Goal: Use online tool/utility: Utilize a website feature to perform a specific function

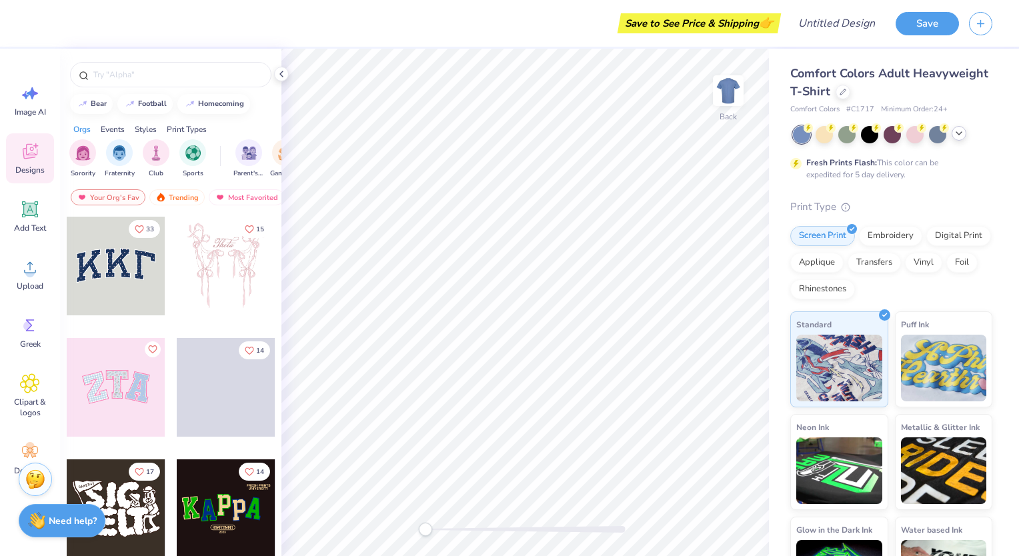
click at [955, 137] on icon at bounding box center [959, 133] width 11 height 11
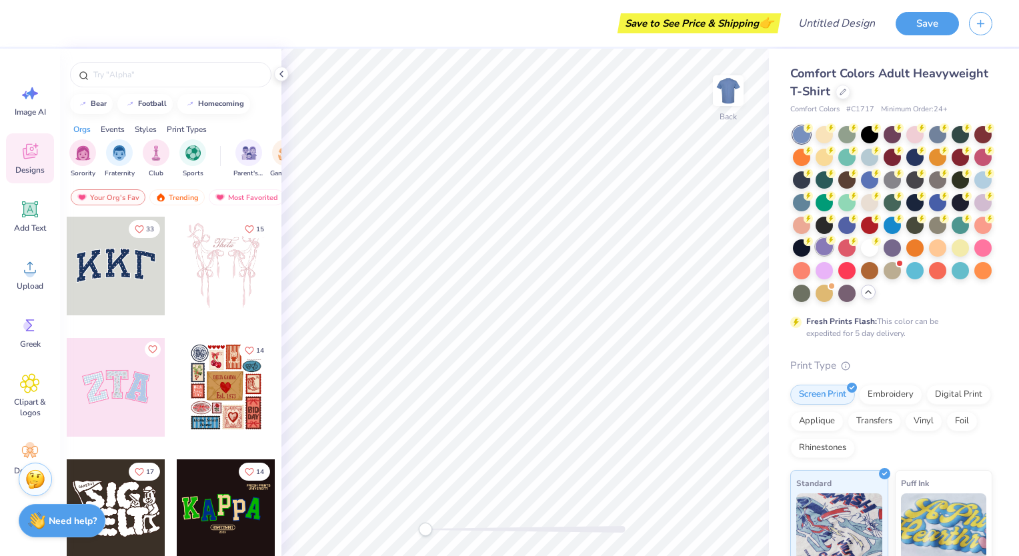
click at [833, 246] on div at bounding box center [824, 246] width 17 height 17
click at [884, 256] on div at bounding box center [892, 246] width 17 height 17
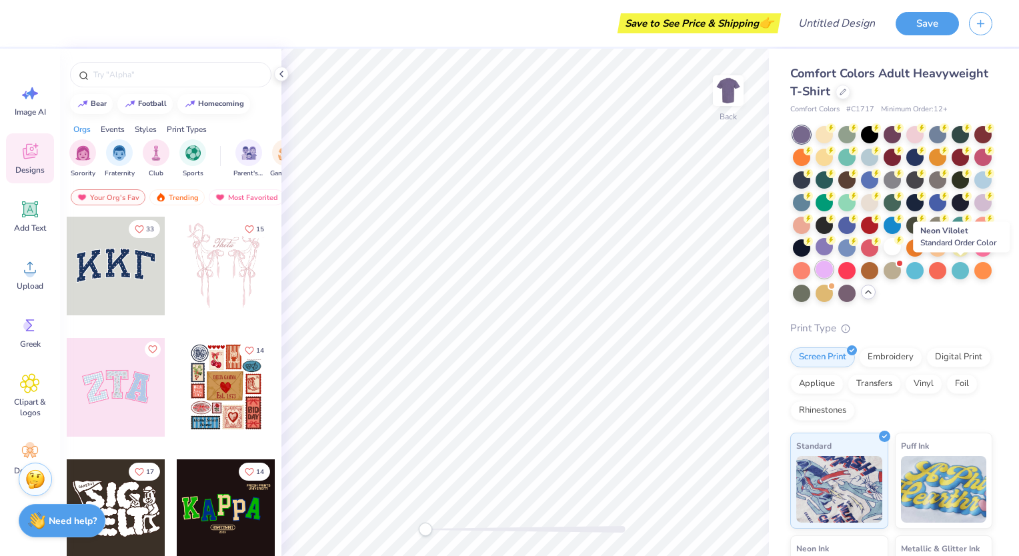
click at [833, 264] on div at bounding box center [824, 269] width 17 height 17
click at [833, 243] on div at bounding box center [824, 246] width 17 height 17
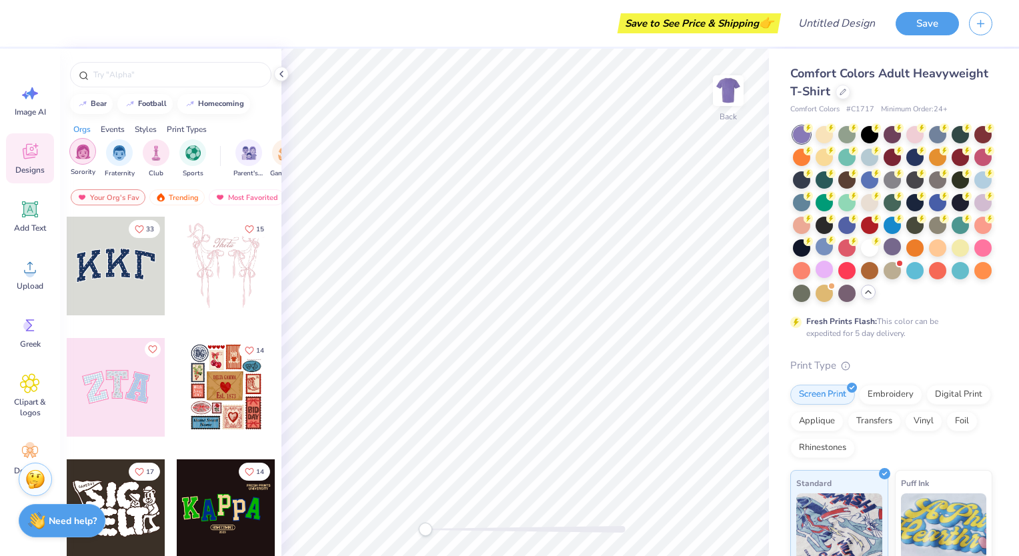
click at [92, 148] on div "filter for Sorority" at bounding box center [82, 151] width 27 height 27
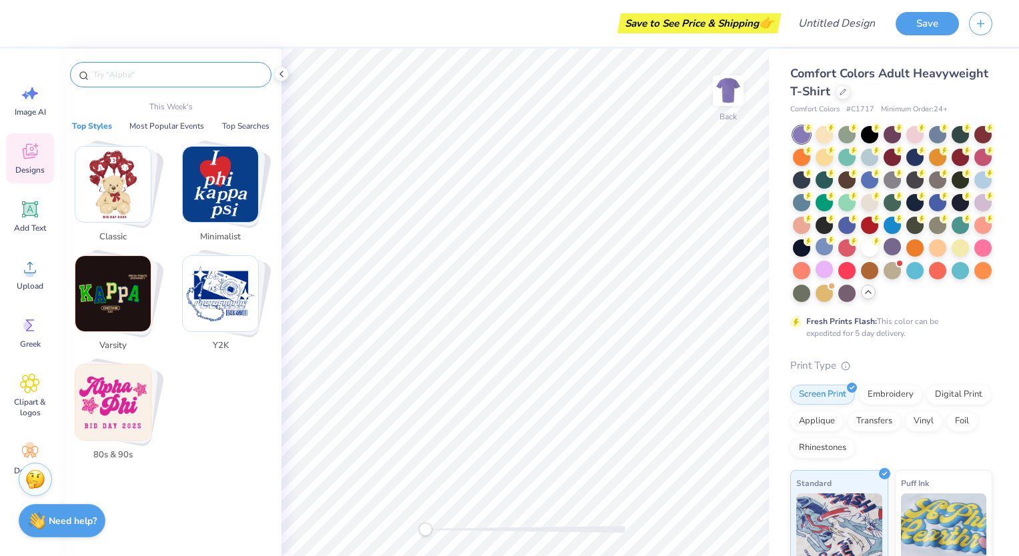
click at [136, 78] on input "text" at bounding box center [177, 74] width 171 height 13
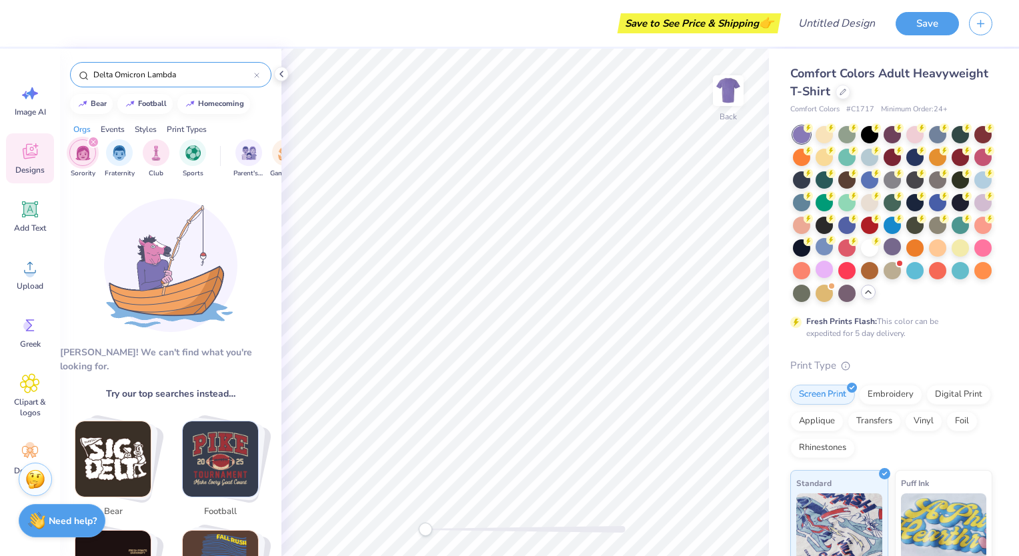
type input "Delta Omicron Lambda"
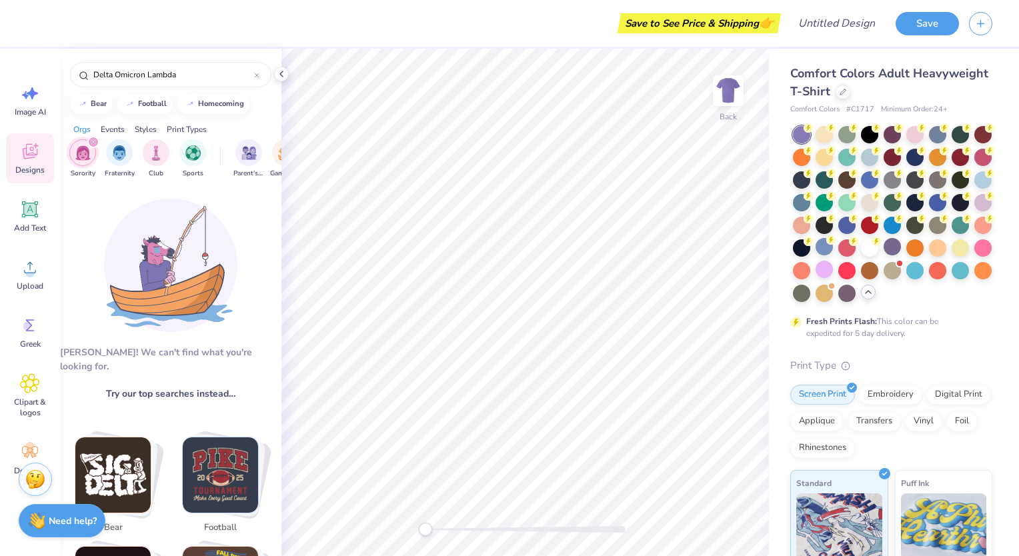
click at [81, 148] on img "filter for Sorority" at bounding box center [82, 152] width 15 height 15
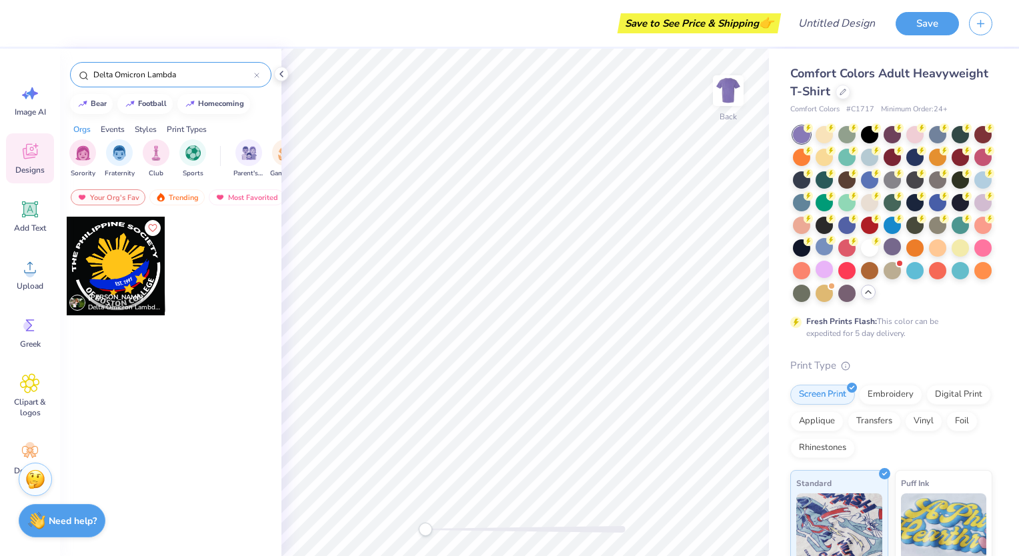
click at [258, 73] on icon at bounding box center [256, 75] width 5 height 5
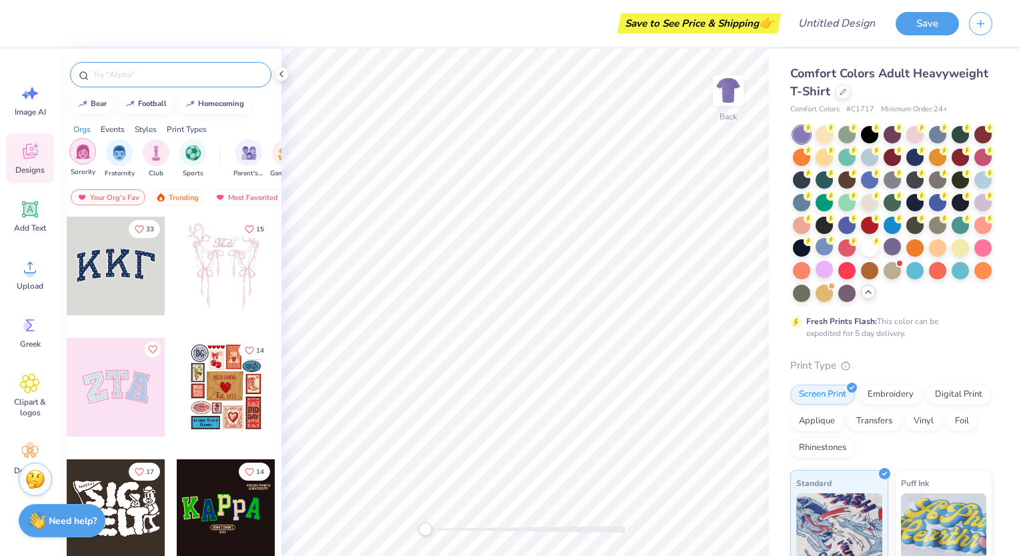
click at [80, 155] on img "filter for Sorority" at bounding box center [82, 151] width 15 height 15
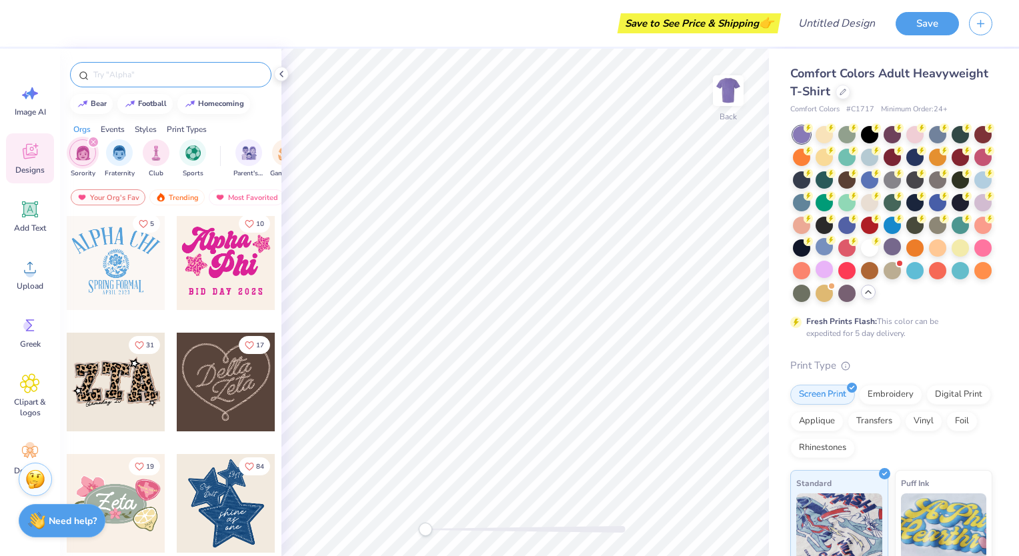
scroll to position [554, 0]
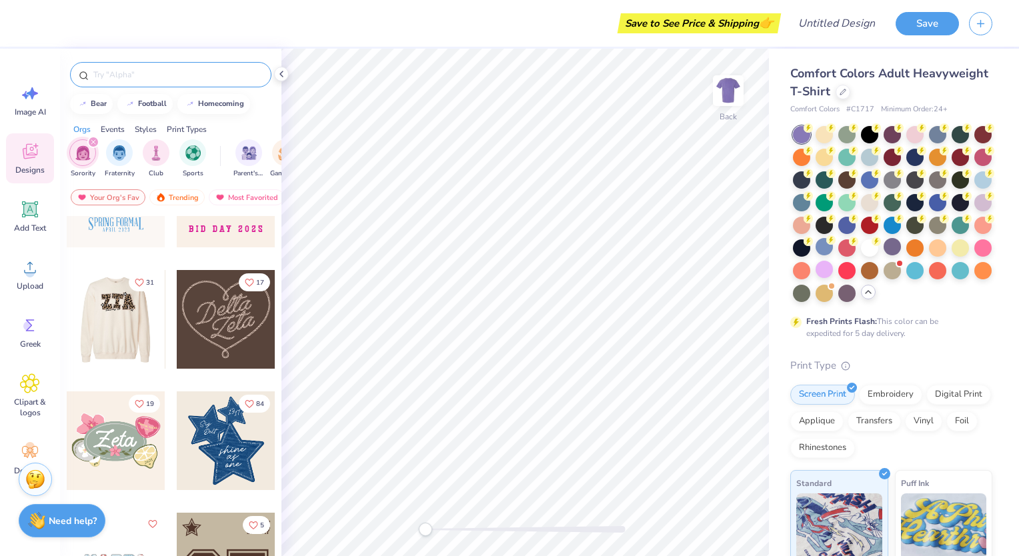
click at [67, 328] on div at bounding box center [17, 319] width 99 height 99
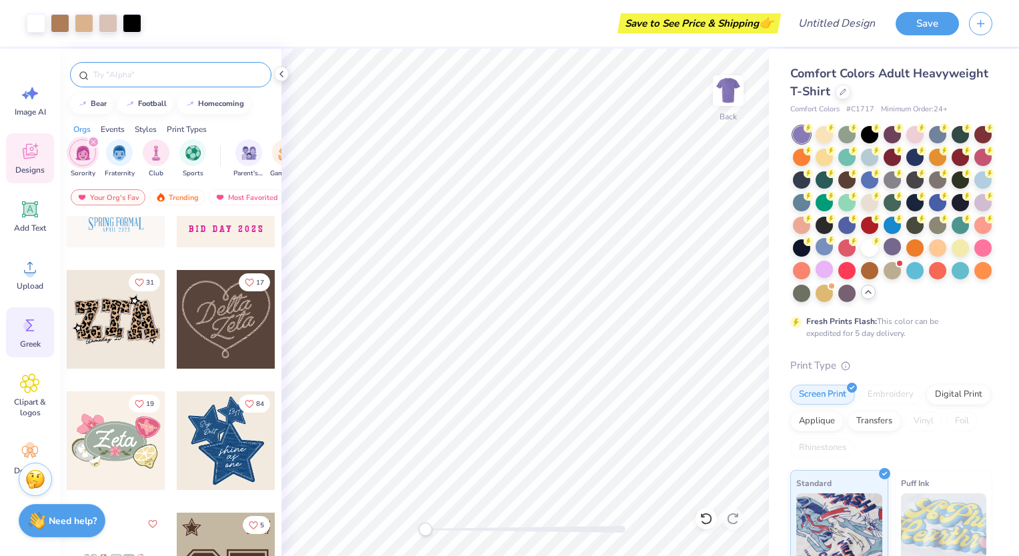
click at [21, 328] on icon at bounding box center [30, 326] width 20 height 20
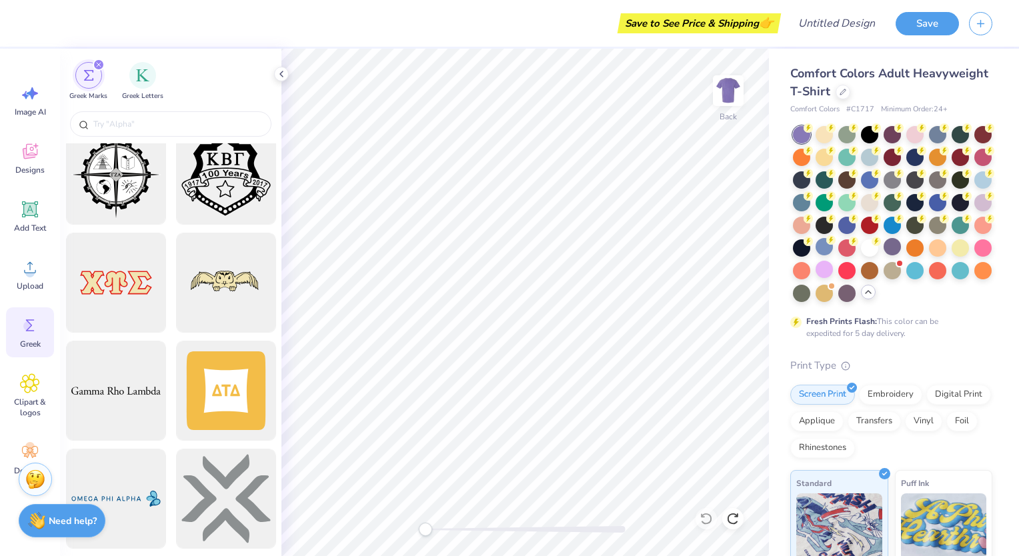
scroll to position [2071, 0]
click at [151, 84] on div "filter for Greek Letters" at bounding box center [142, 74] width 27 height 27
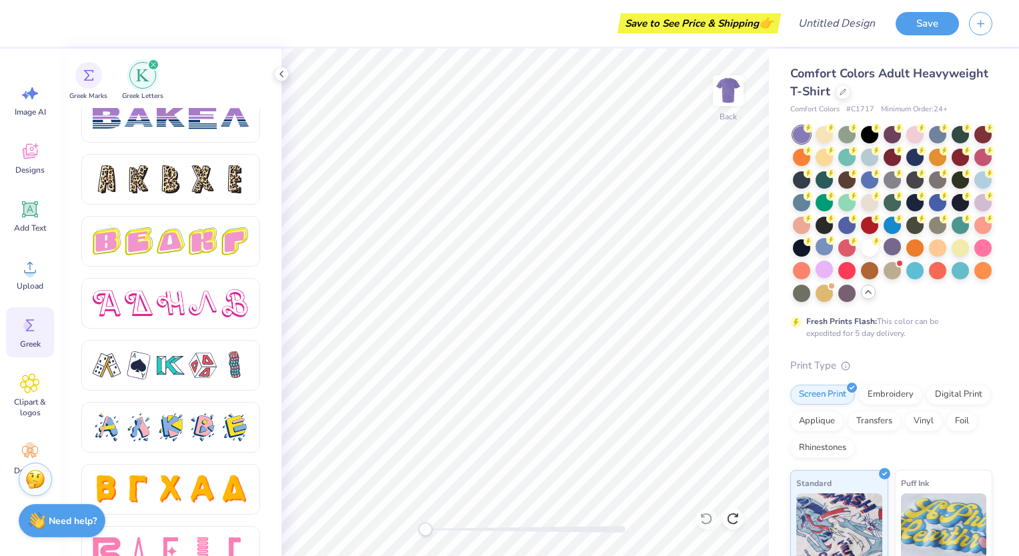
scroll to position [2218, 0]
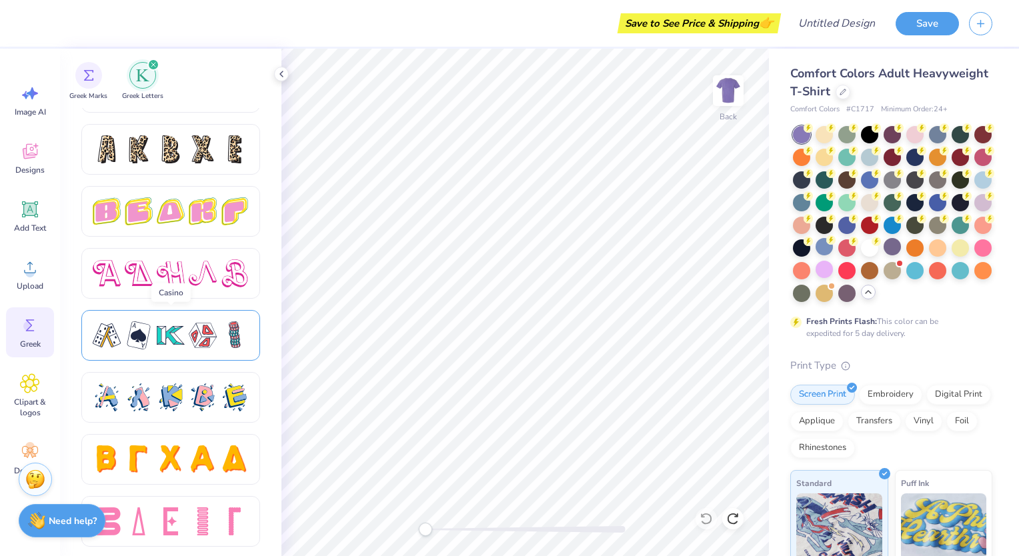
click at [218, 340] on div at bounding box center [171, 336] width 156 height 28
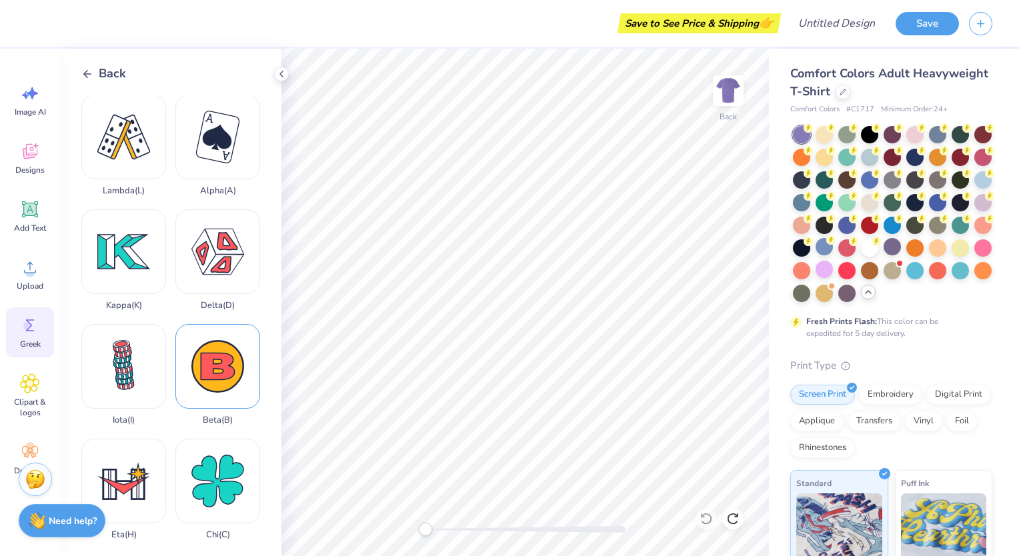
scroll to position [0, 0]
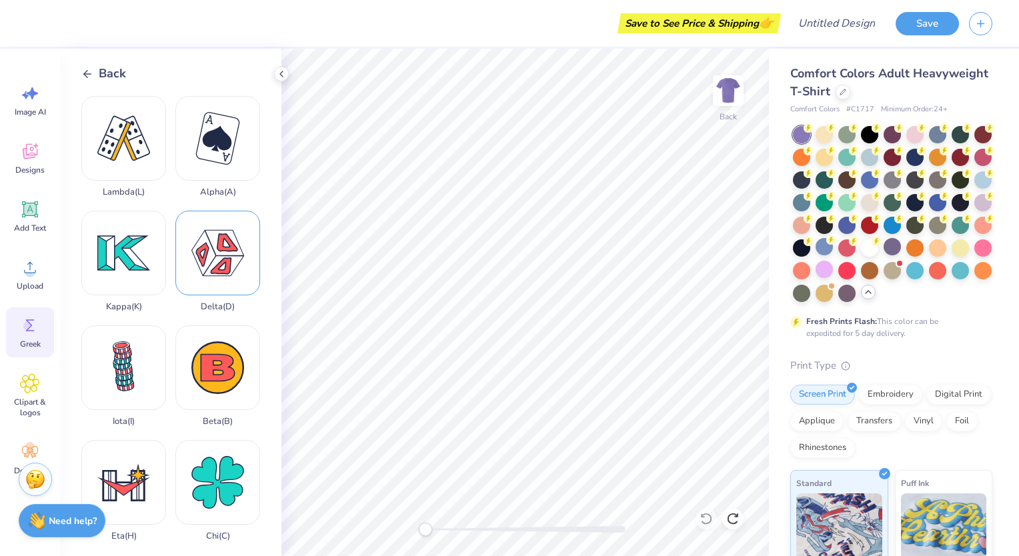
click at [217, 251] on div "Delta ( D )" at bounding box center [217, 261] width 85 height 101
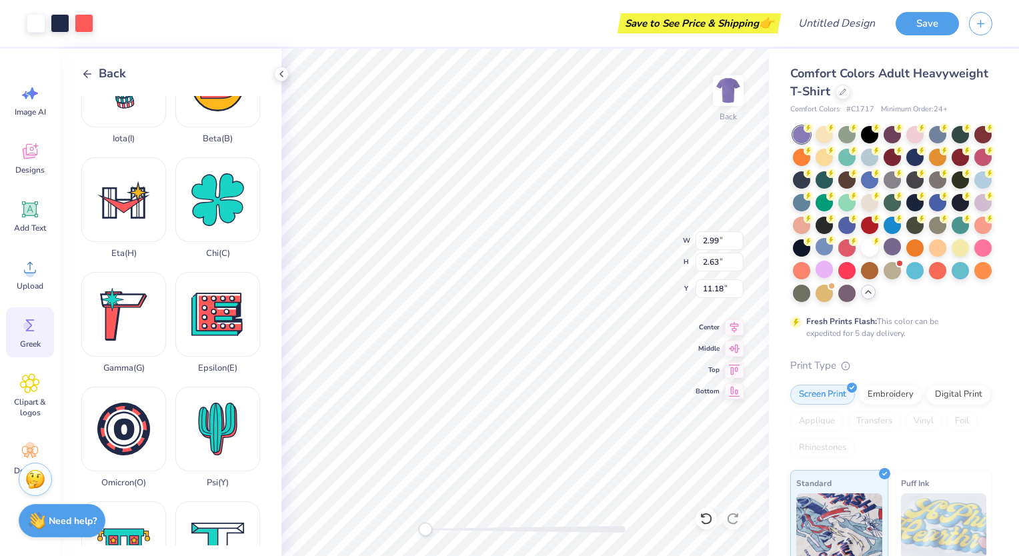
scroll to position [299, 0]
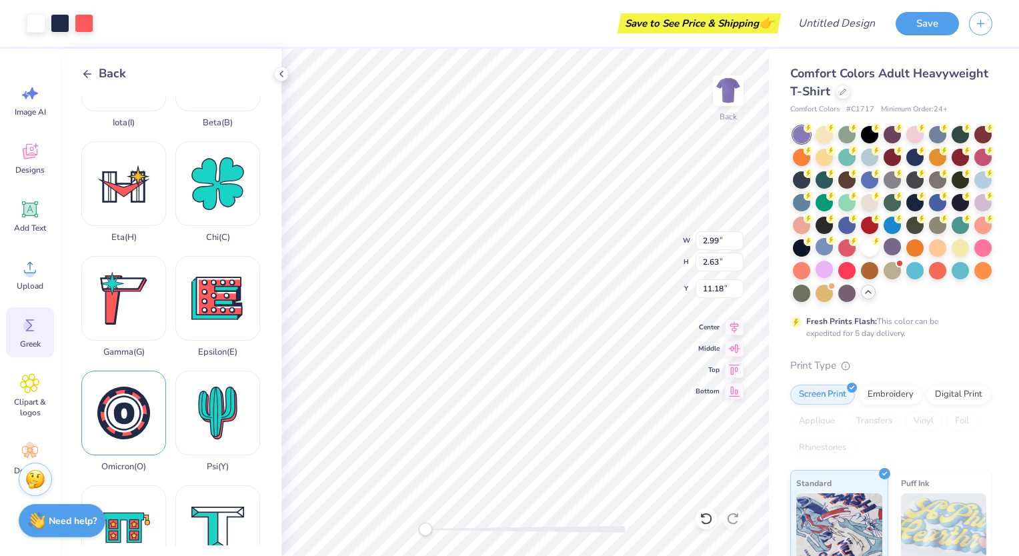
click at [115, 398] on div "Omicron ( O )" at bounding box center [123, 421] width 85 height 101
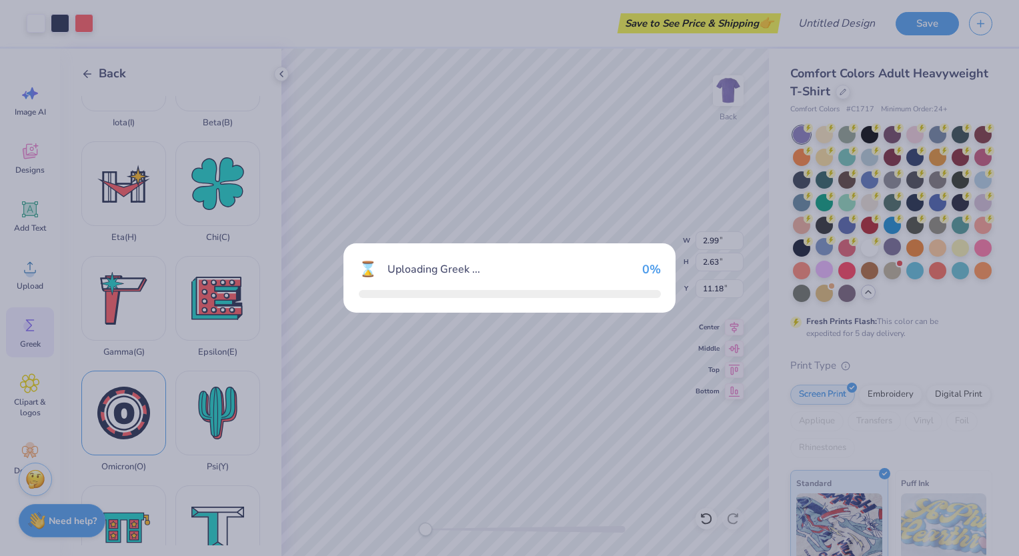
type input "2.84"
type input "11.08"
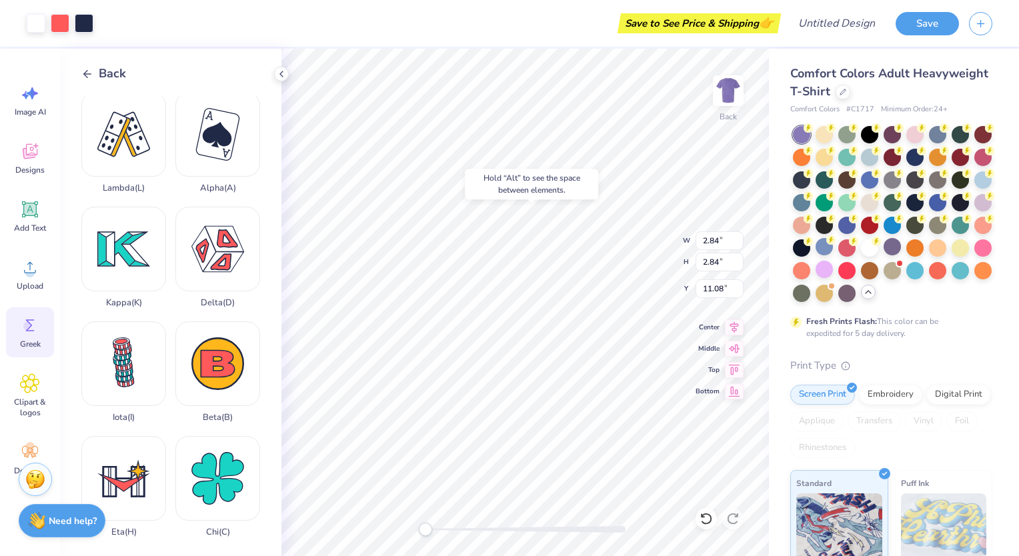
scroll to position [0, 0]
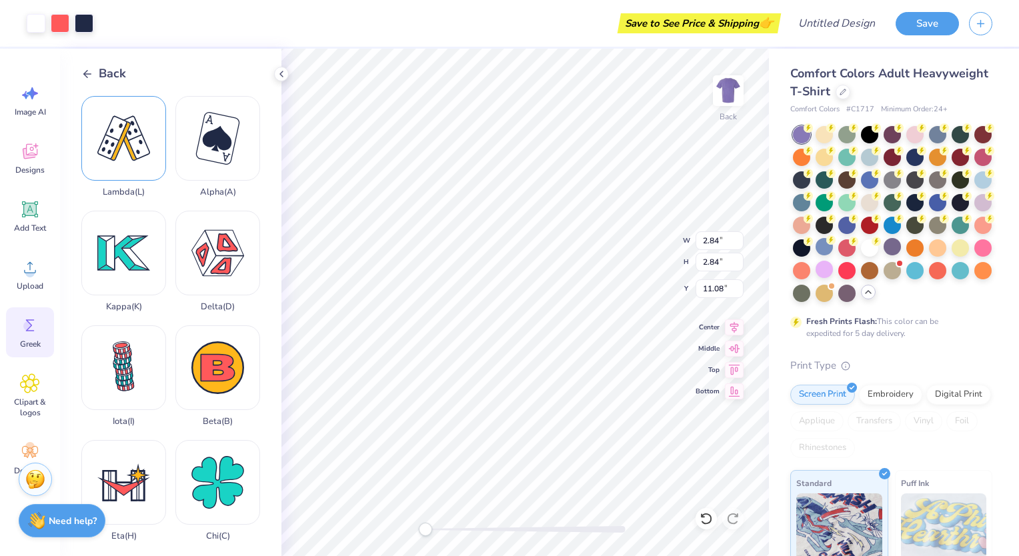
click at [119, 124] on div "Lambda ( L )" at bounding box center [123, 146] width 85 height 101
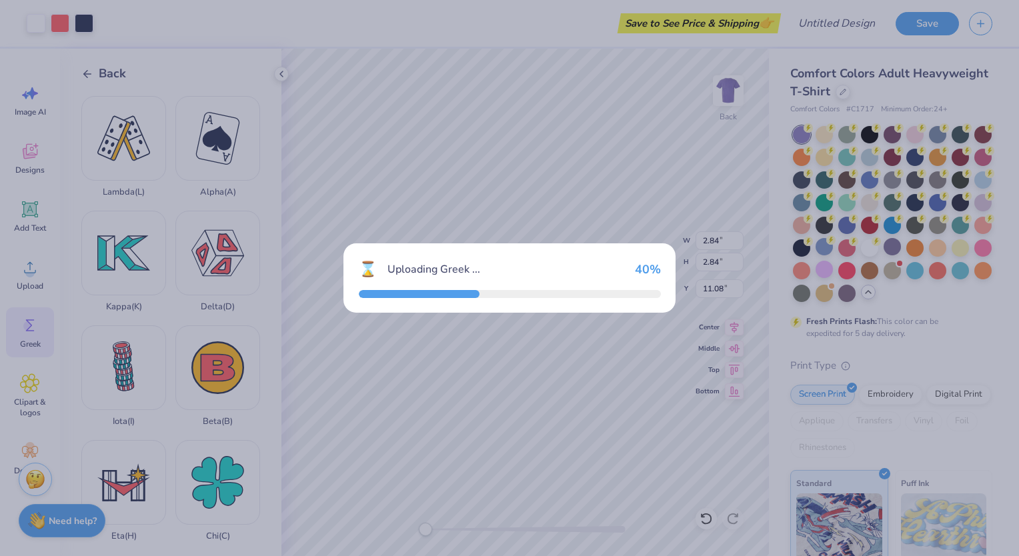
type input "2.96"
type input "2.53"
type input "11.24"
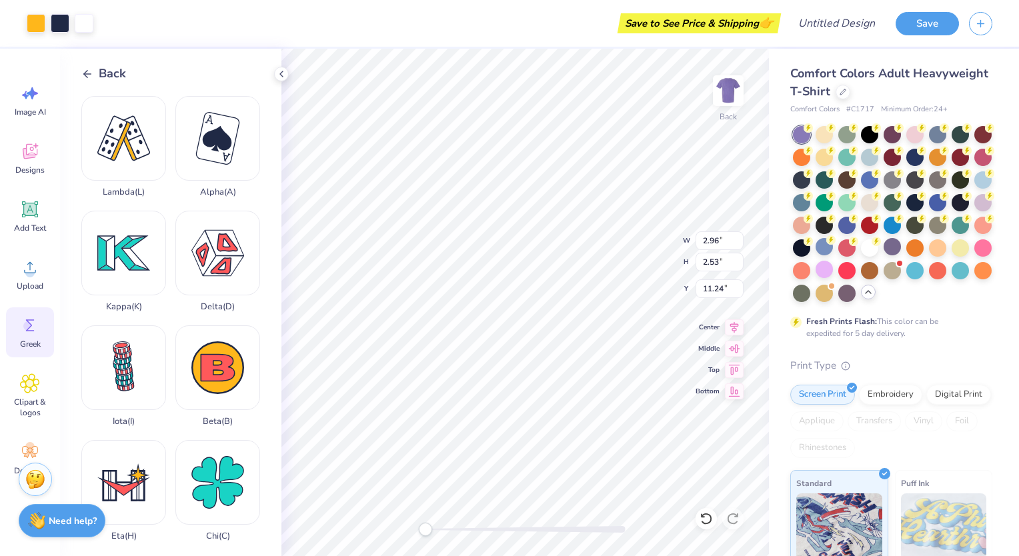
click at [23, 327] on icon at bounding box center [30, 326] width 20 height 20
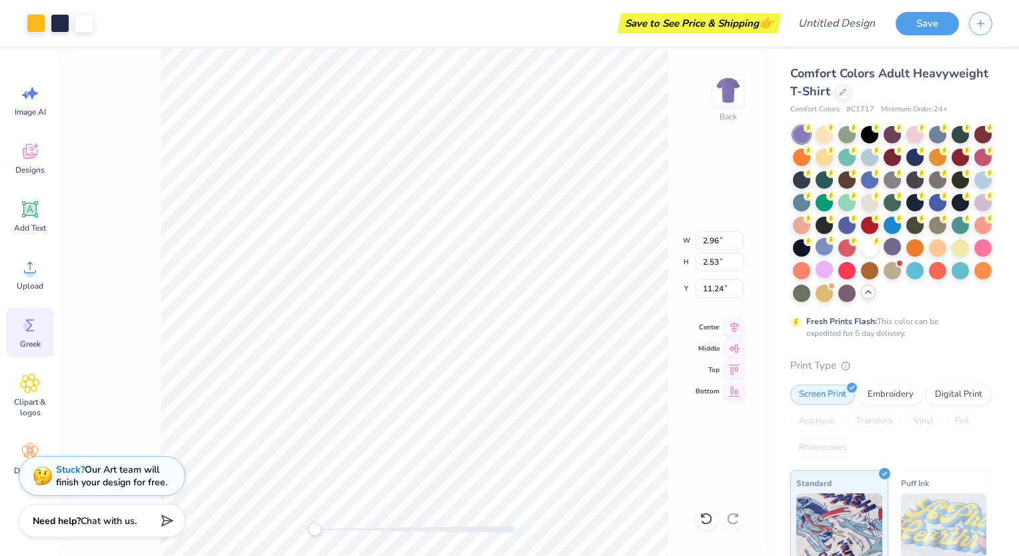
click at [21, 338] on div "Greek" at bounding box center [30, 333] width 48 height 50
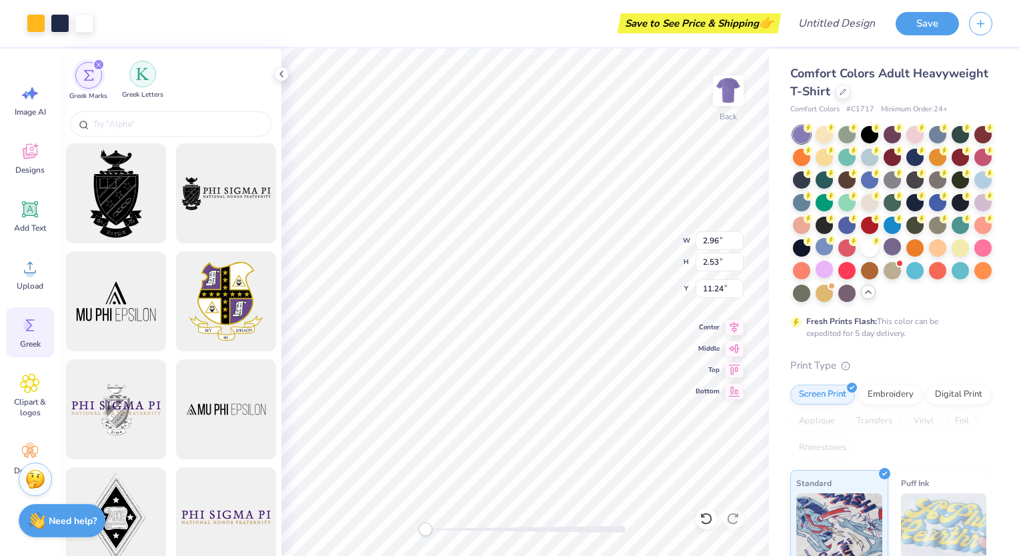
click at [145, 75] on img "filter for Greek Letters" at bounding box center [142, 73] width 13 height 13
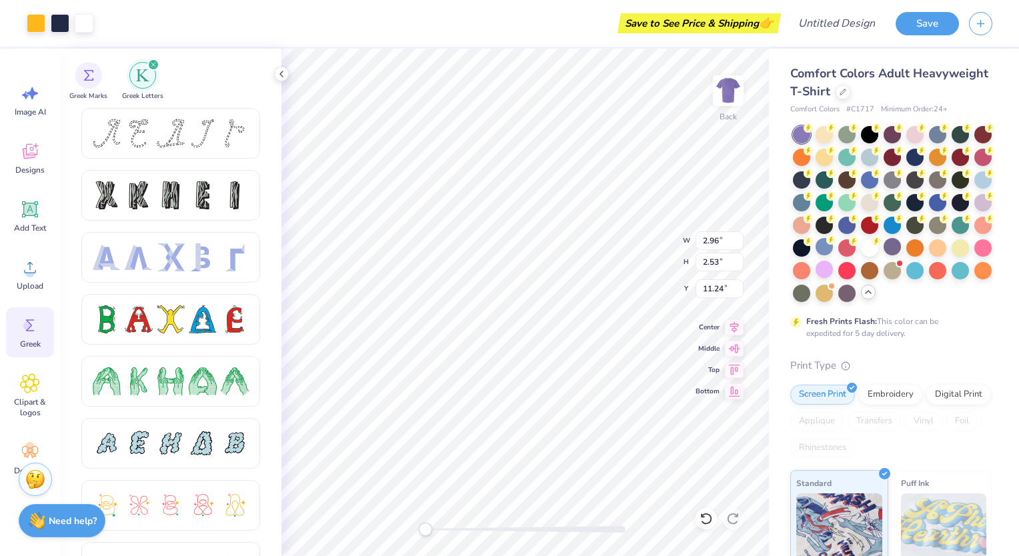
click at [145, 75] on img "filter for Greek Letters" at bounding box center [142, 75] width 13 height 13
click at [90, 71] on img "filter for Greek Marks" at bounding box center [88, 74] width 11 height 11
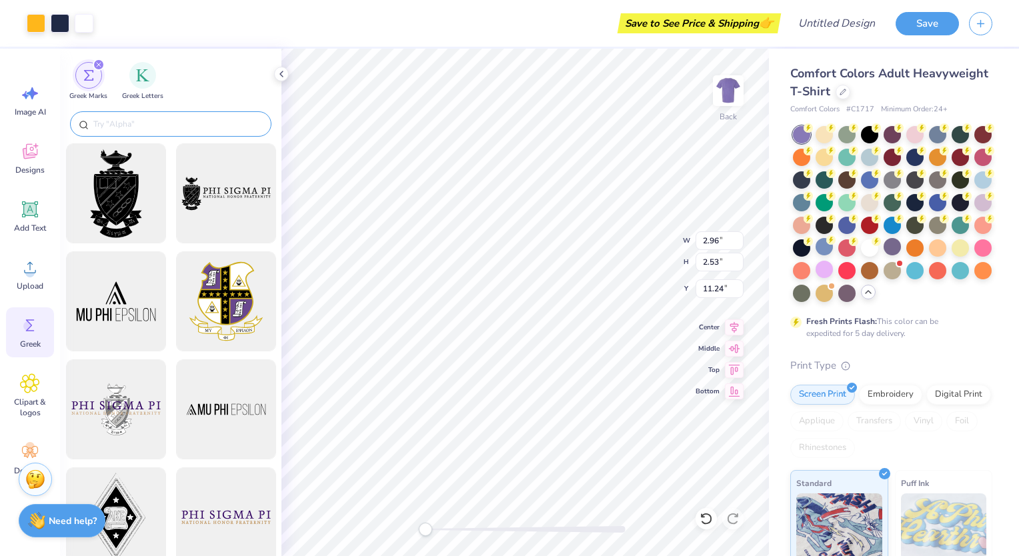
click at [158, 124] on input "text" at bounding box center [177, 123] width 171 height 13
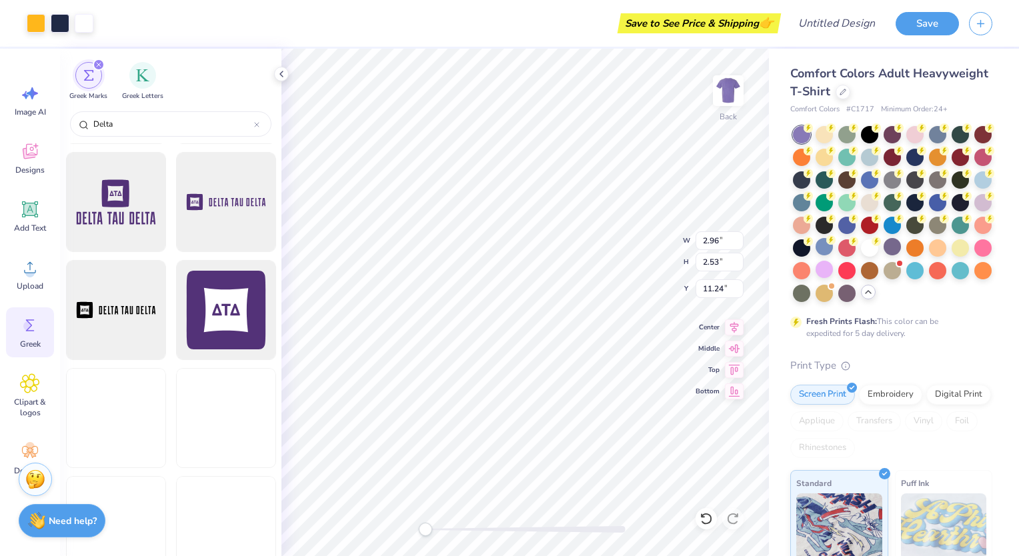
scroll to position [2425, 0]
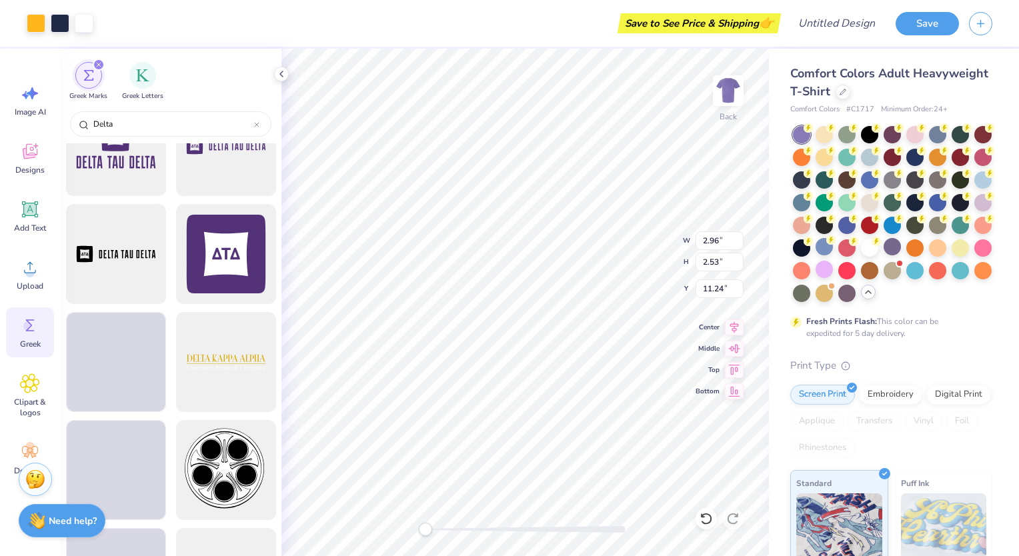
type input "Delta"
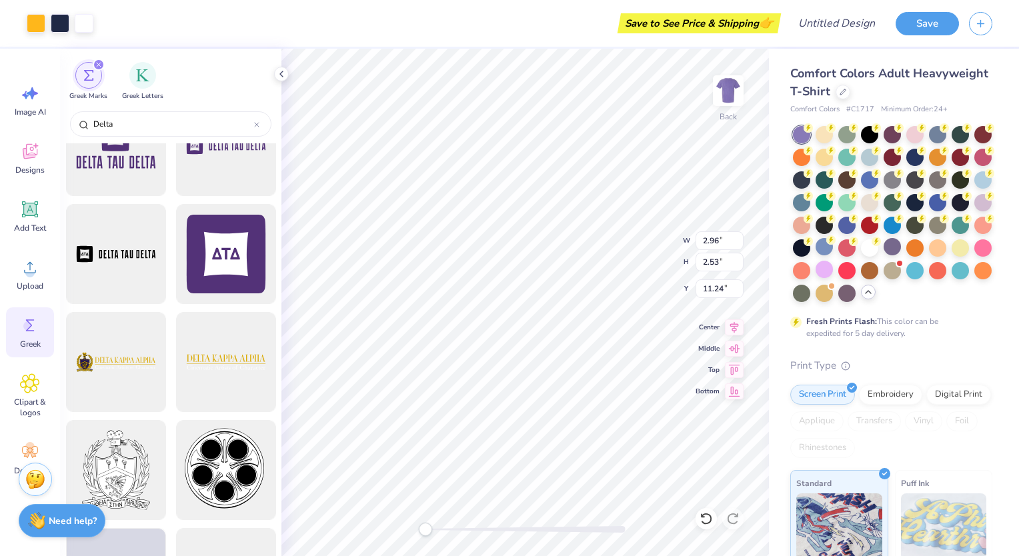
click at [147, 55] on div "Greek Marks Greek Letters" at bounding box center [171, 78] width 222 height 59
click at [139, 90] on span "Greek Letters" at bounding box center [142, 95] width 41 height 10
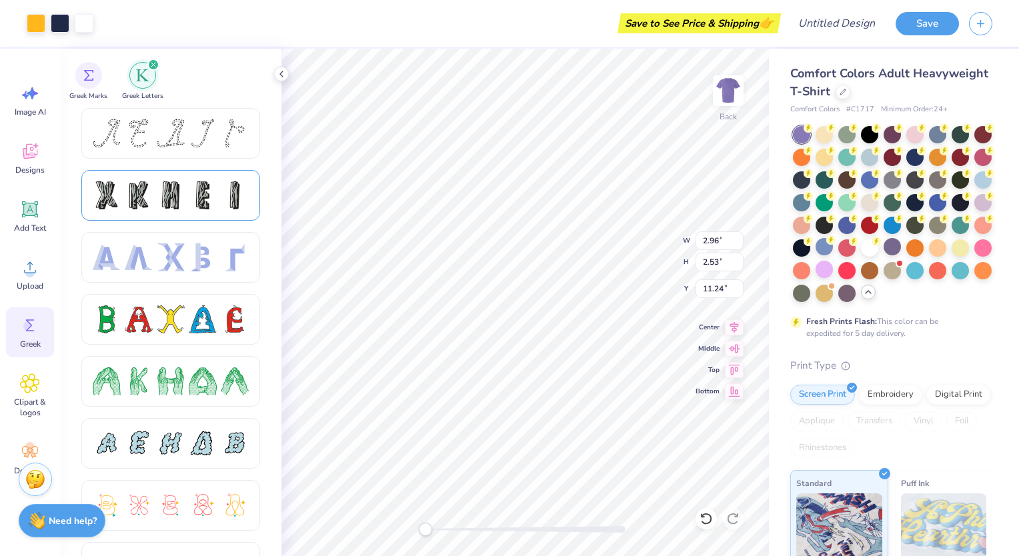
click at [211, 188] on div at bounding box center [203, 195] width 28 height 28
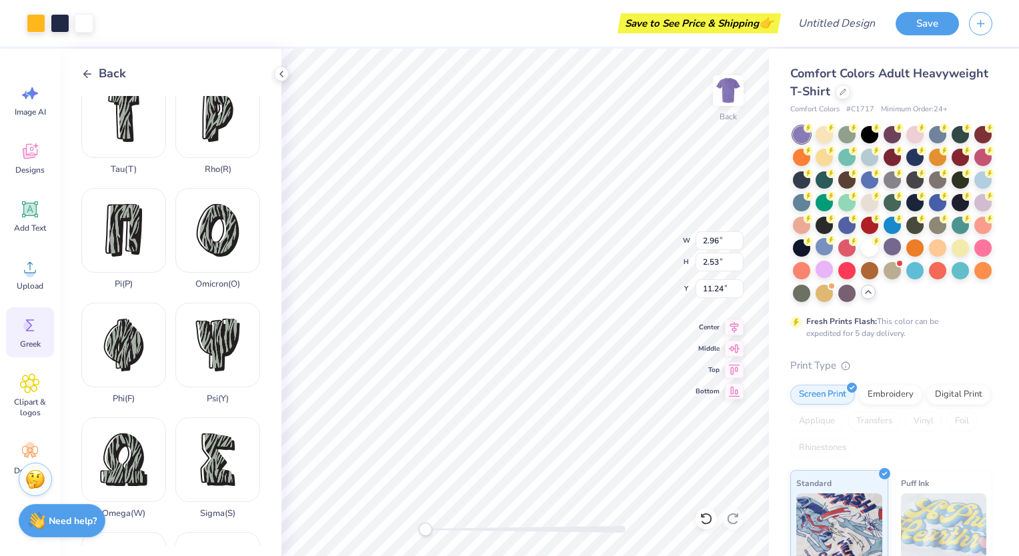
scroll to position [587, 0]
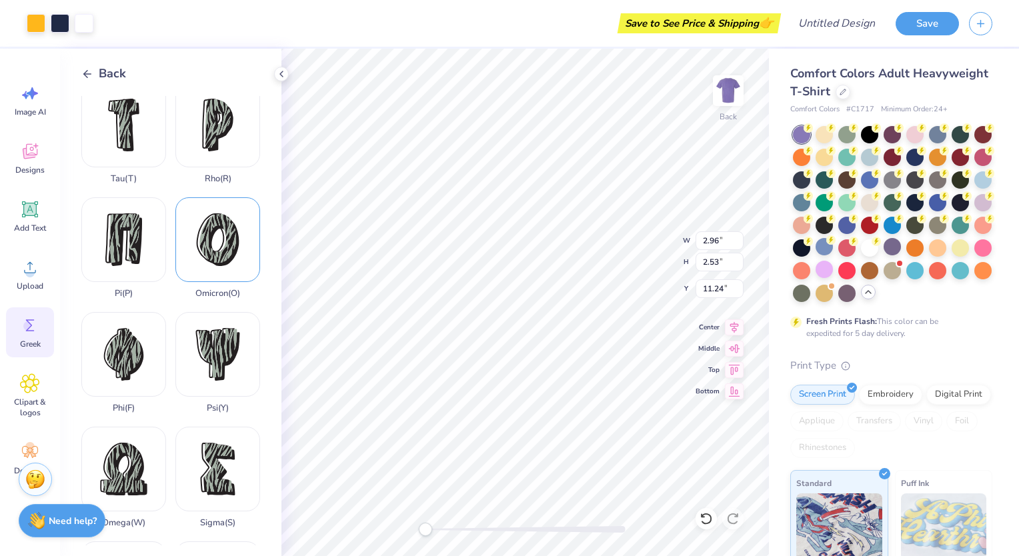
click at [221, 222] on div "Omicron ( O )" at bounding box center [217, 247] width 85 height 101
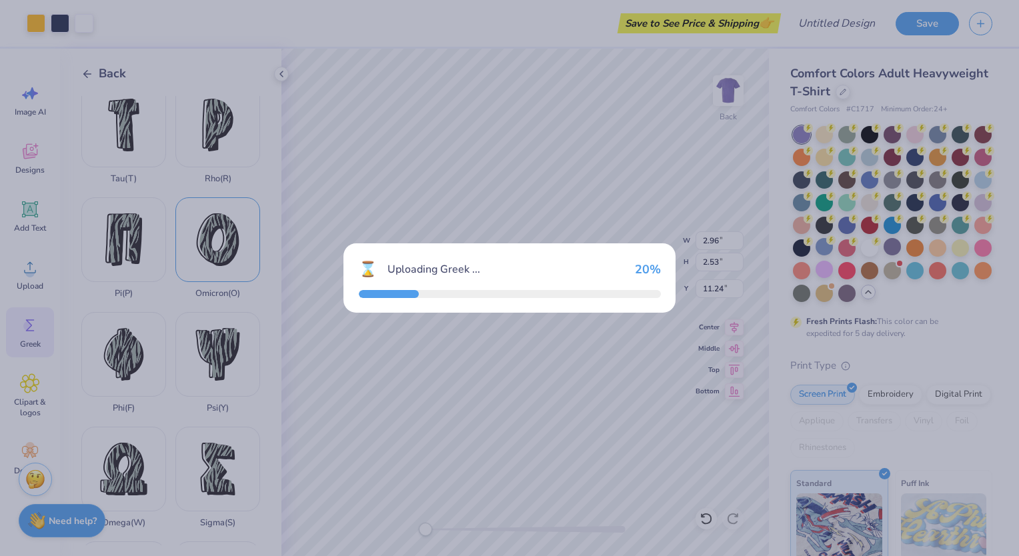
type input "3.98"
type input "4.94"
type input "10.03"
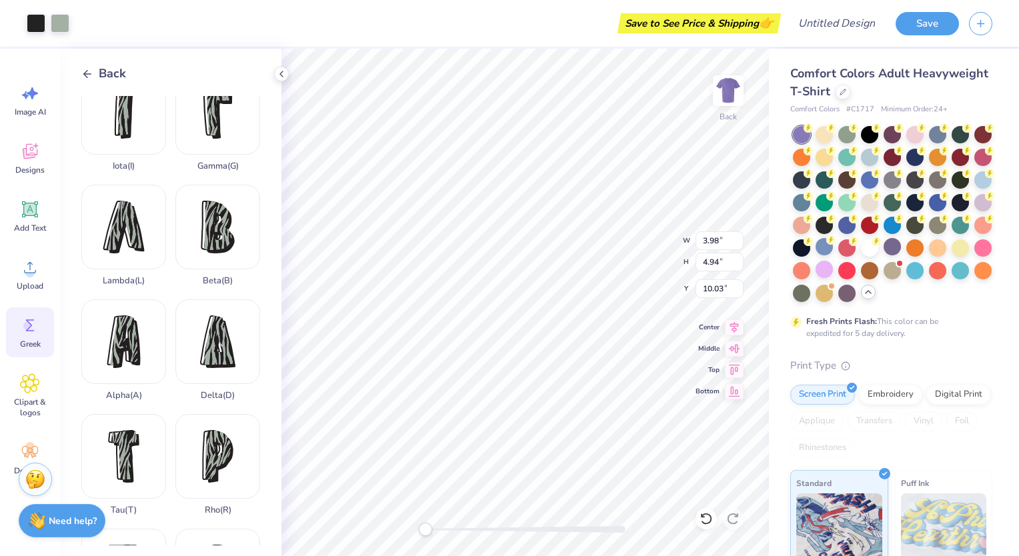
scroll to position [248, 0]
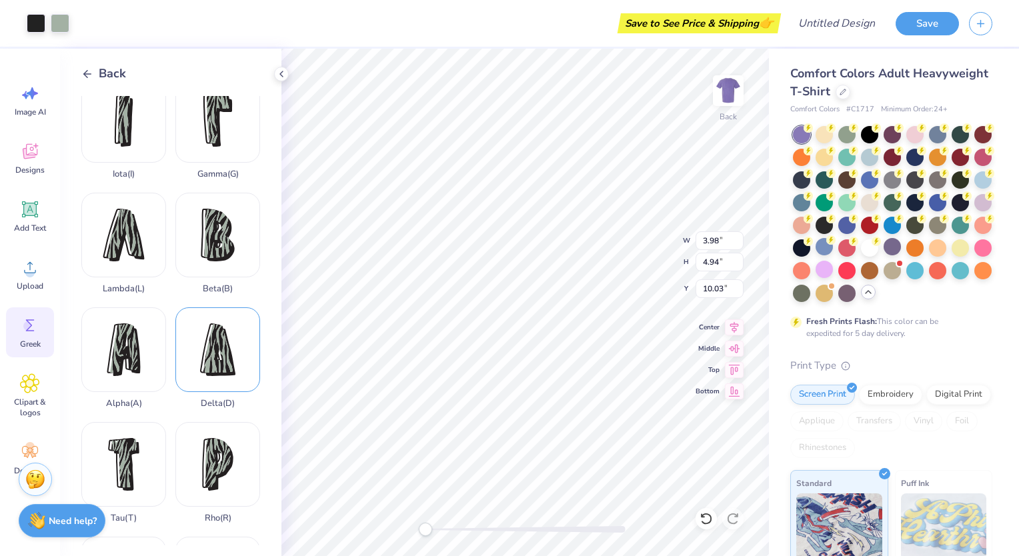
click at [226, 316] on div "Delta ( D )" at bounding box center [217, 358] width 85 height 101
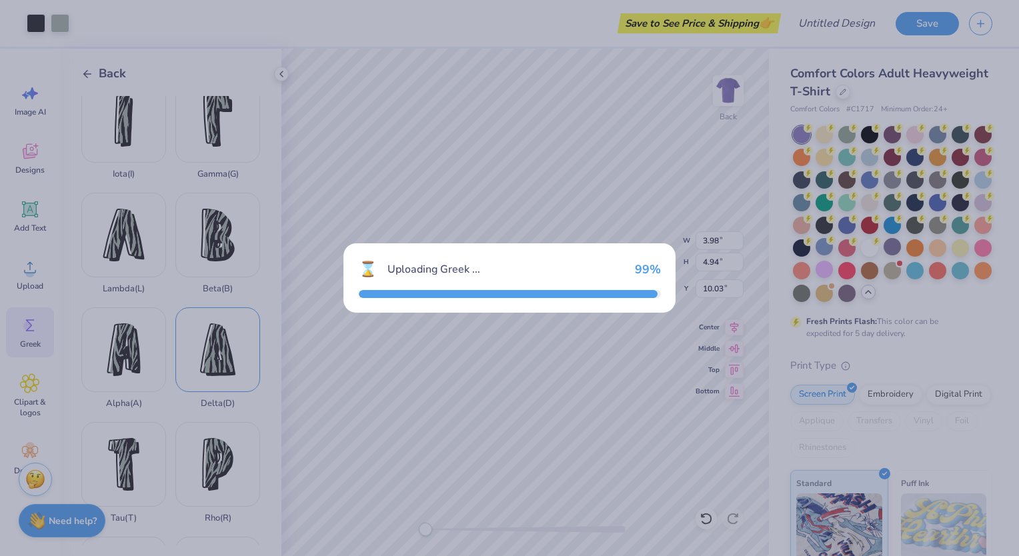
type input "3.21"
type input "4.79"
type input "10.11"
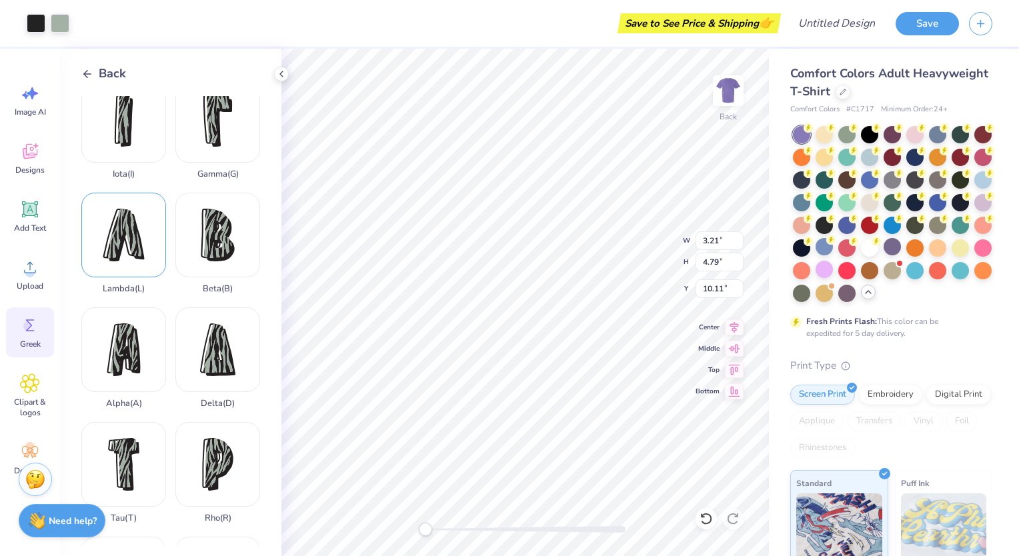
click at [131, 241] on div "Lambda ( L )" at bounding box center [123, 243] width 85 height 101
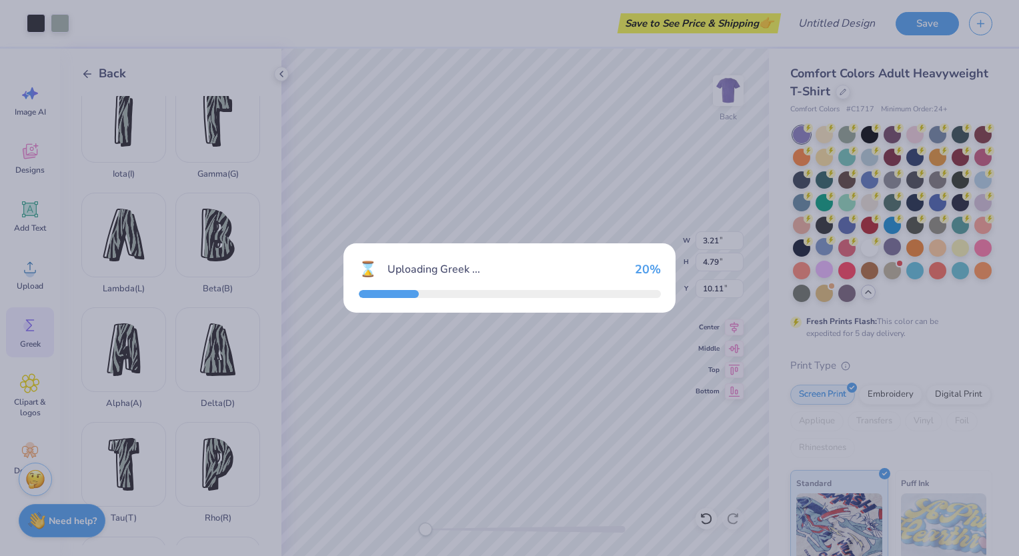
type input "3.59"
type input "4.58"
type input "10.21"
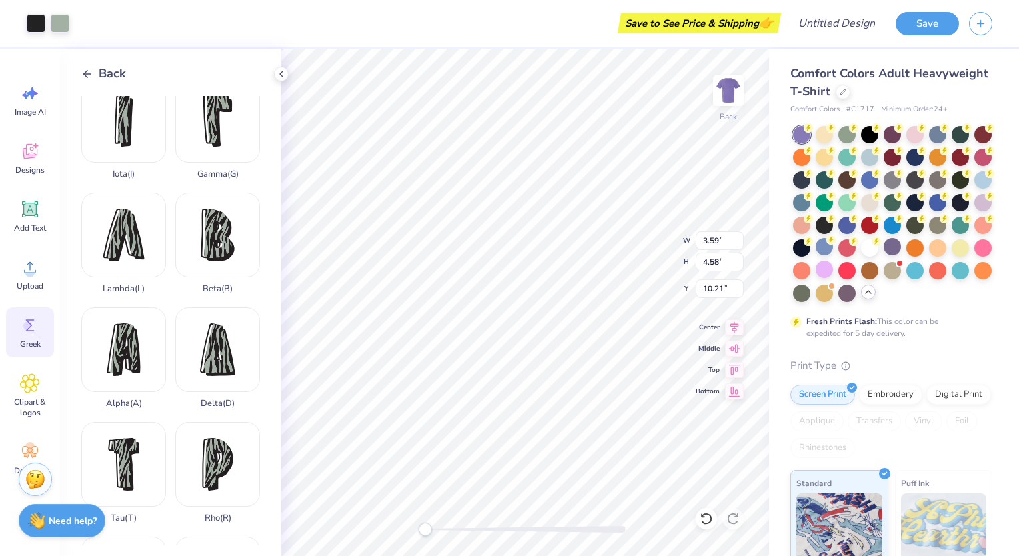
type input "2.84"
type input "6.15"
type input "3.98"
type input "4.94"
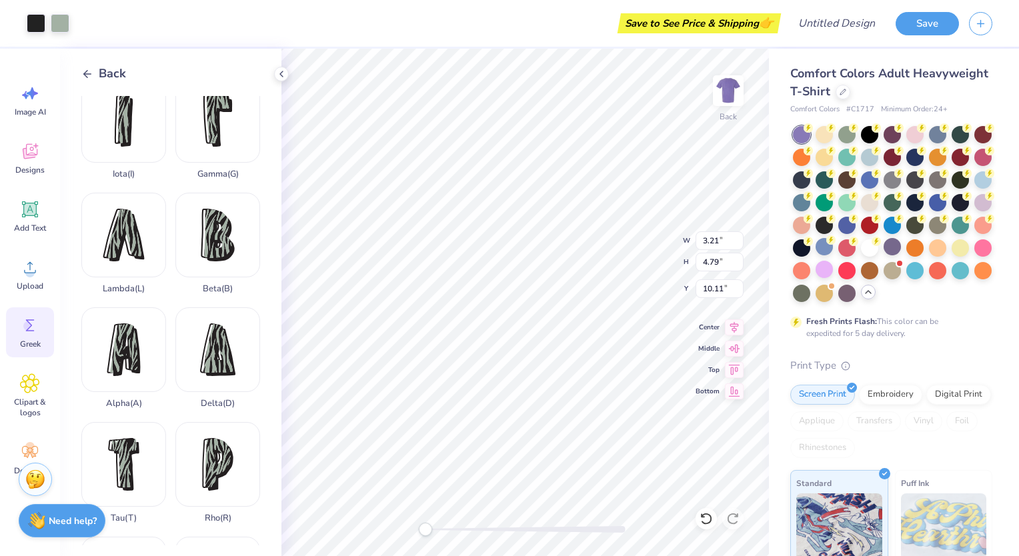
type input "10.03"
type input "3.59"
type input "4.58"
type input "10.21"
click at [726, 89] on img at bounding box center [728, 90] width 53 height 53
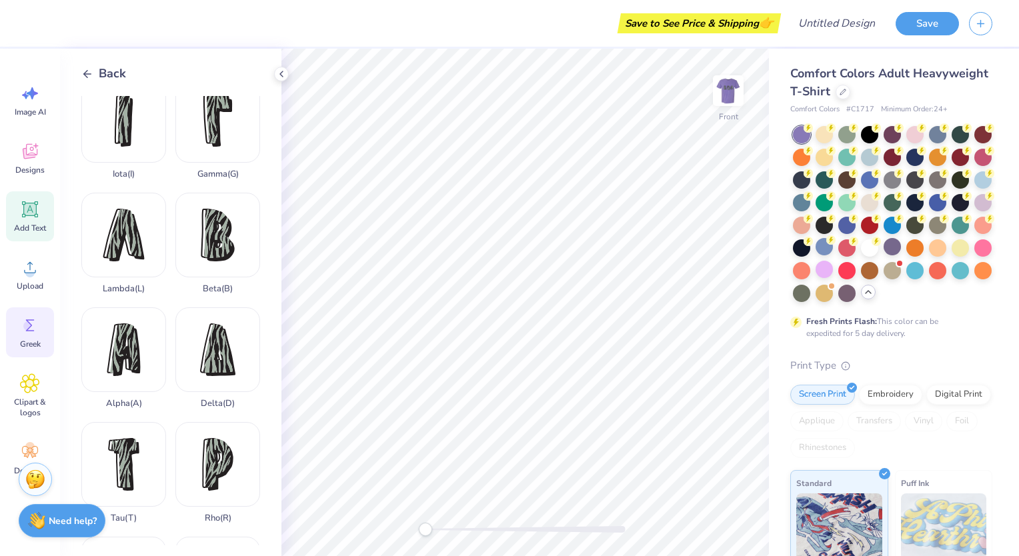
click at [24, 217] on icon at bounding box center [30, 209] width 16 height 16
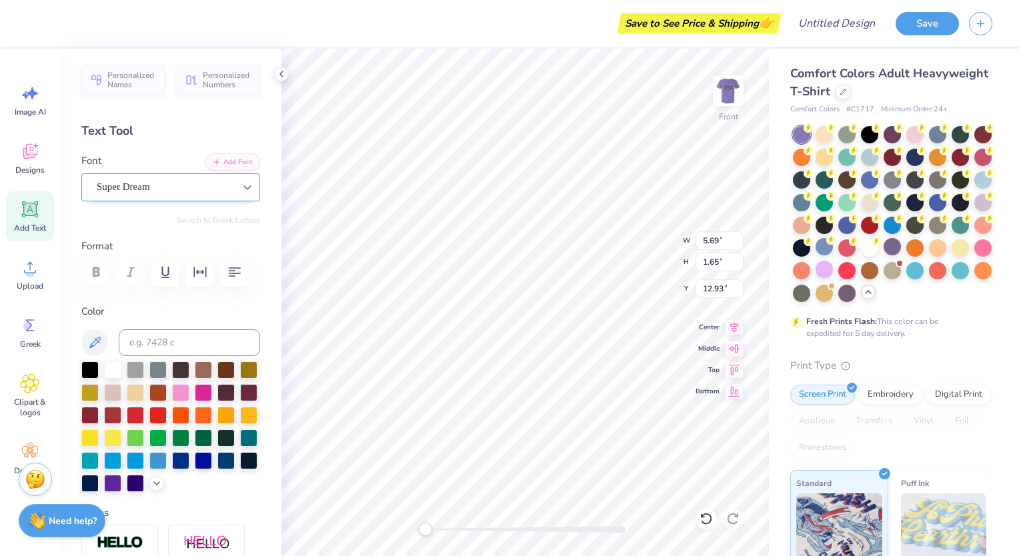
click at [241, 189] on icon at bounding box center [247, 187] width 13 height 13
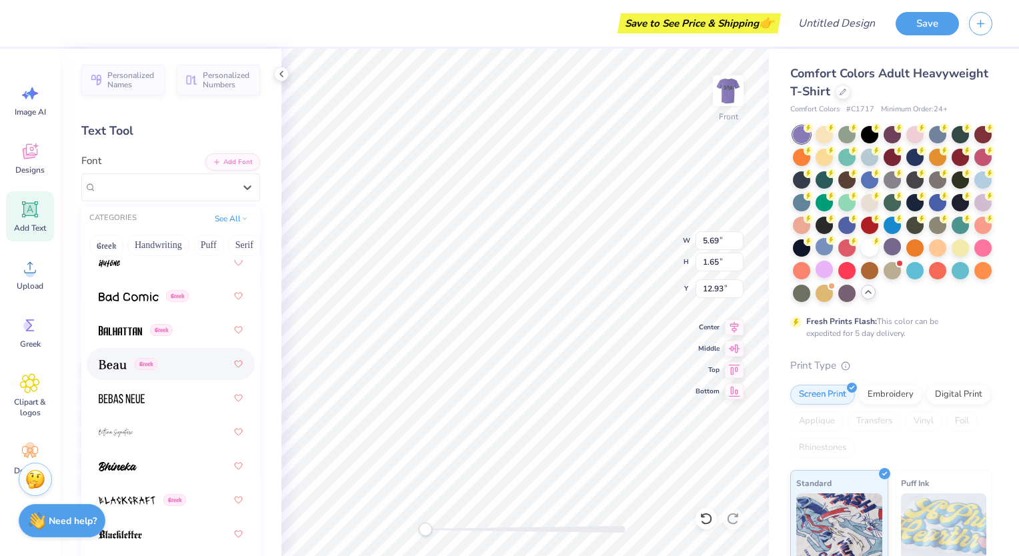
scroll to position [831, 0]
click at [139, 300] on img at bounding box center [129, 297] width 60 height 9
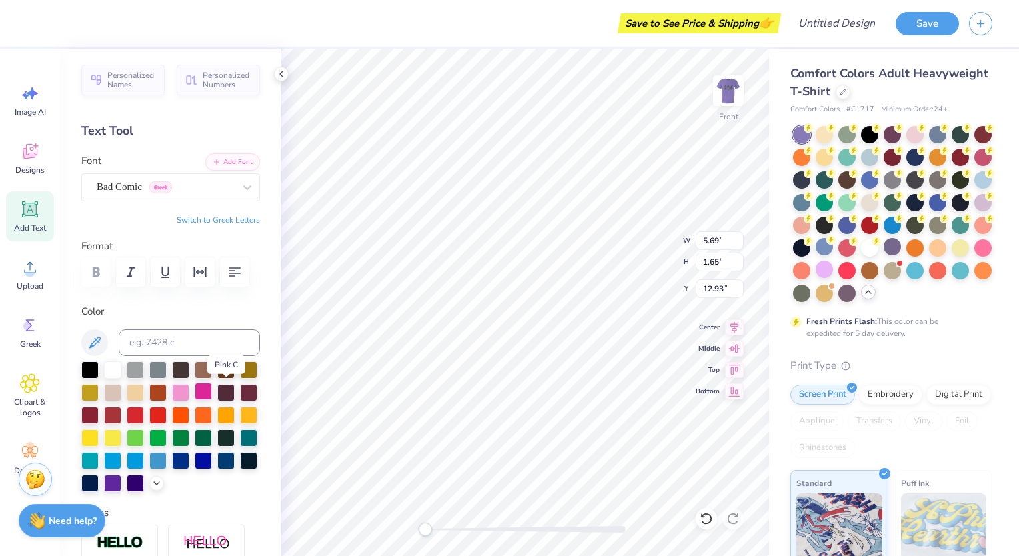
click at [212, 390] on div at bounding box center [203, 391] width 17 height 17
type textarea "Girls gone wild"
click at [29, 150] on icon at bounding box center [30, 151] width 20 height 20
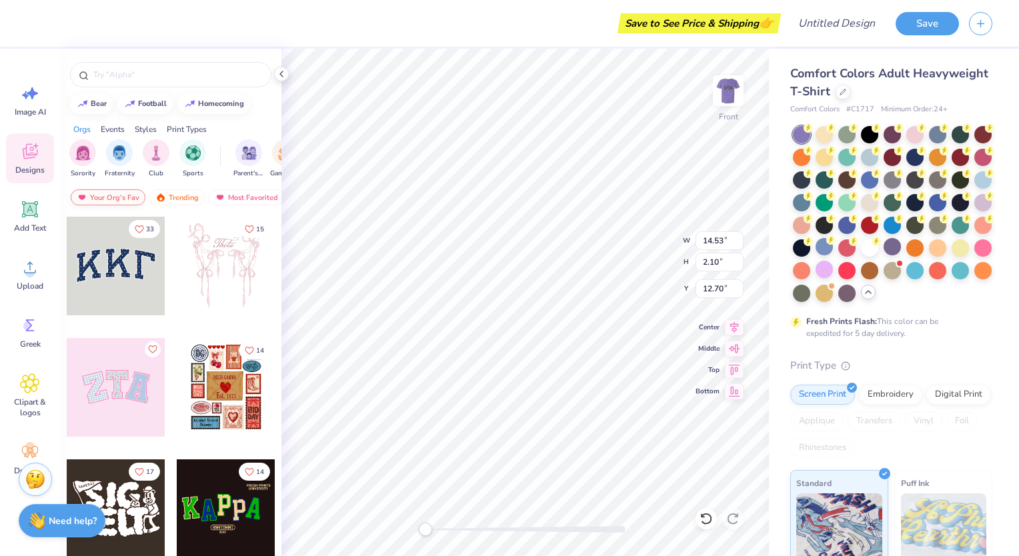
click at [128, 199] on div "Your Org's Fav" at bounding box center [108, 197] width 75 height 16
click at [88, 194] on div "Your Org's Fav" at bounding box center [108, 197] width 75 height 16
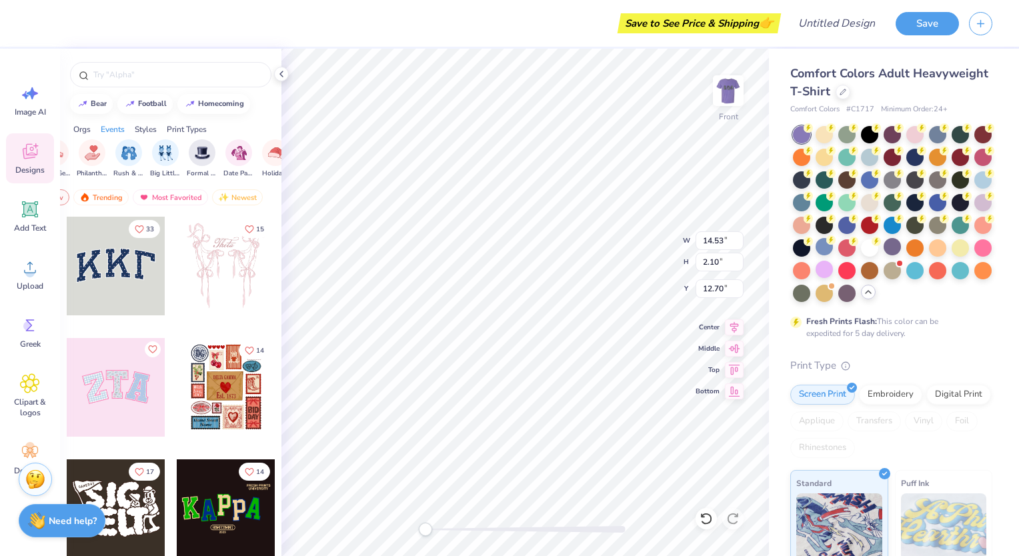
scroll to position [0, 266]
click at [200, 153] on img "filter for Formal & Semi" at bounding box center [202, 151] width 15 height 15
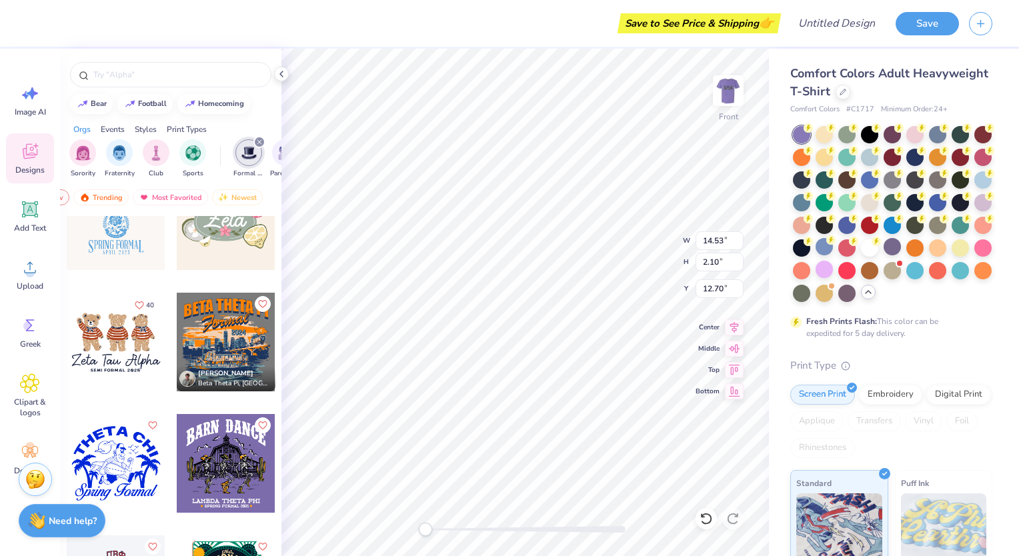
scroll to position [0, 0]
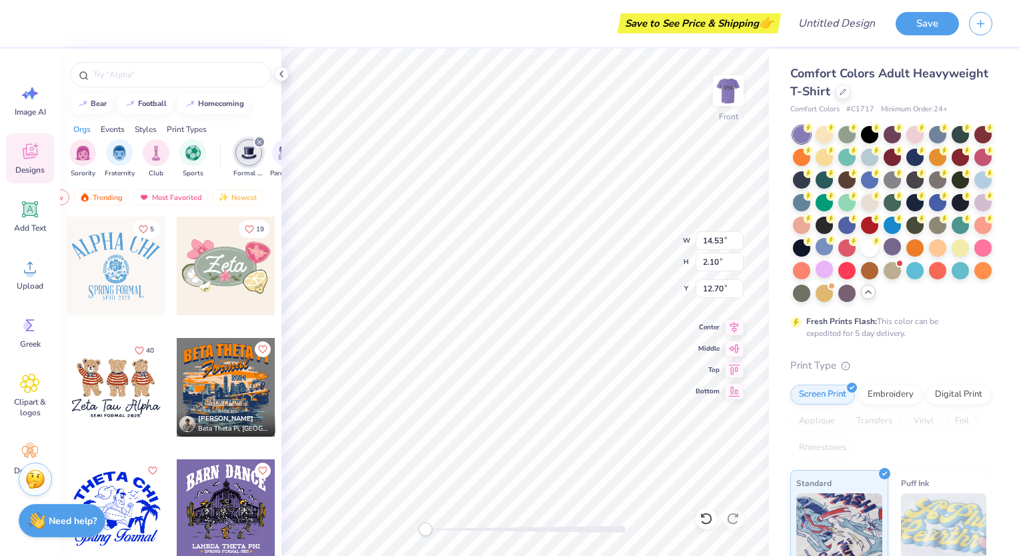
click at [35, 151] on icon at bounding box center [30, 151] width 20 height 20
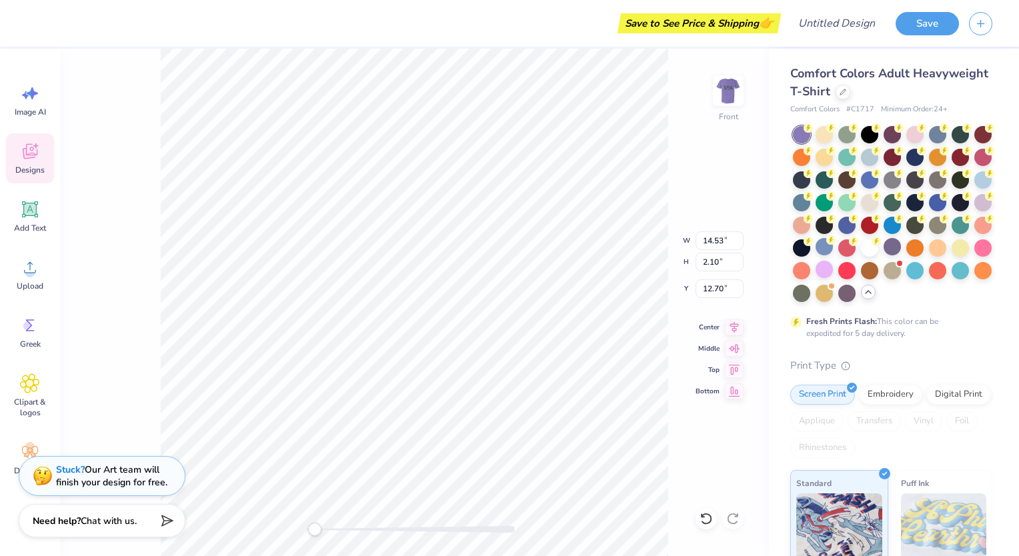
click at [19, 159] on div "Designs" at bounding box center [30, 158] width 48 height 50
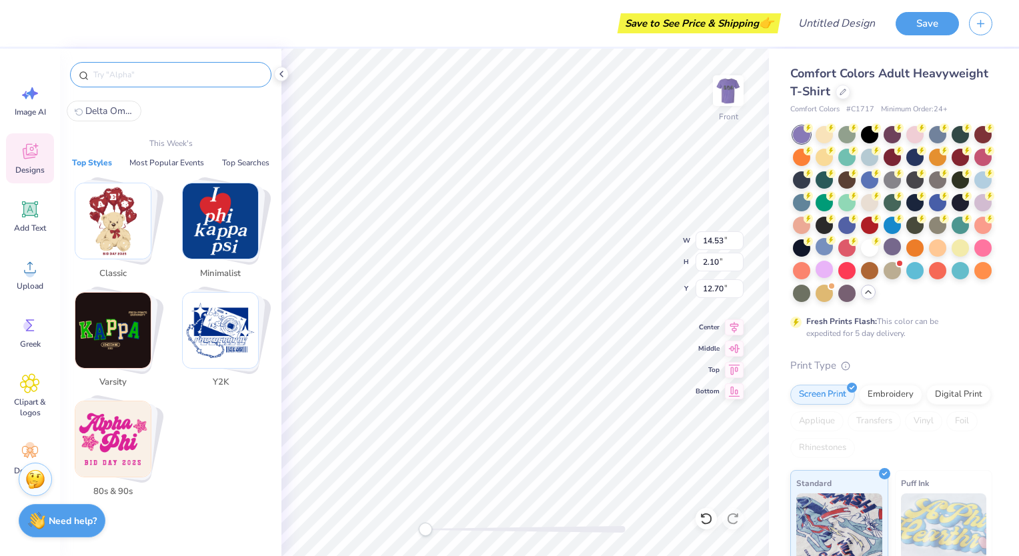
click at [133, 71] on input "text" at bounding box center [177, 74] width 171 height 13
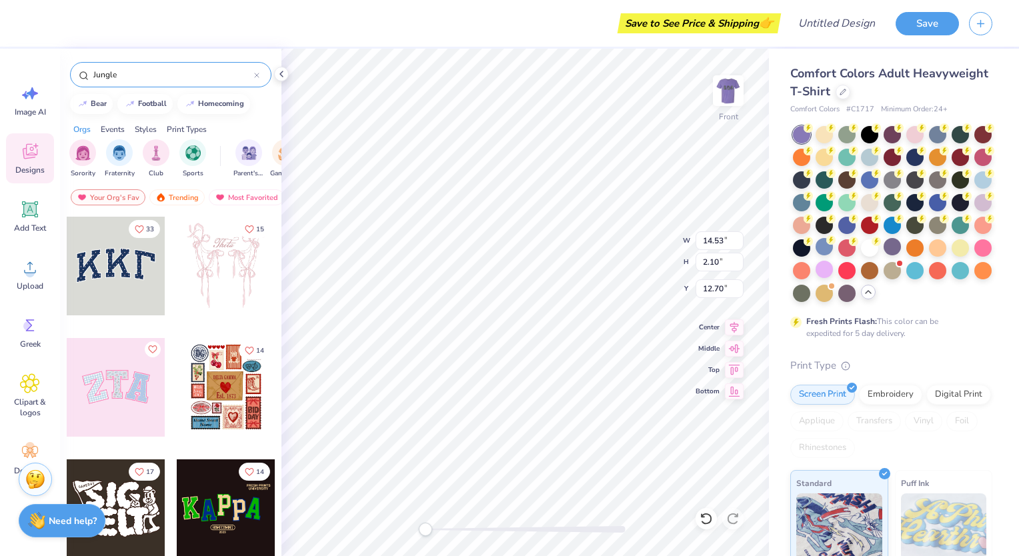
type input "Jungle"
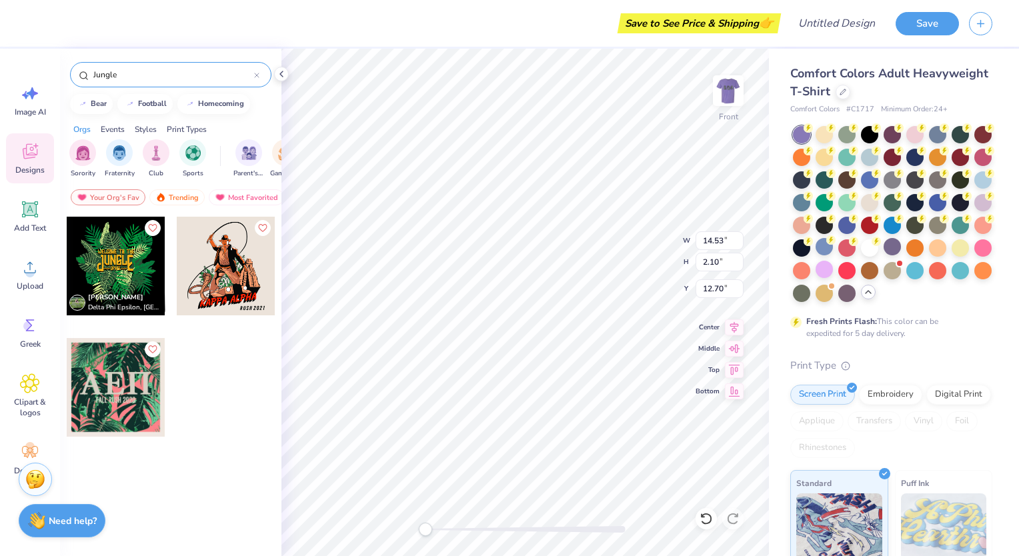
click at [38, 169] on span "Designs" at bounding box center [29, 170] width 29 height 11
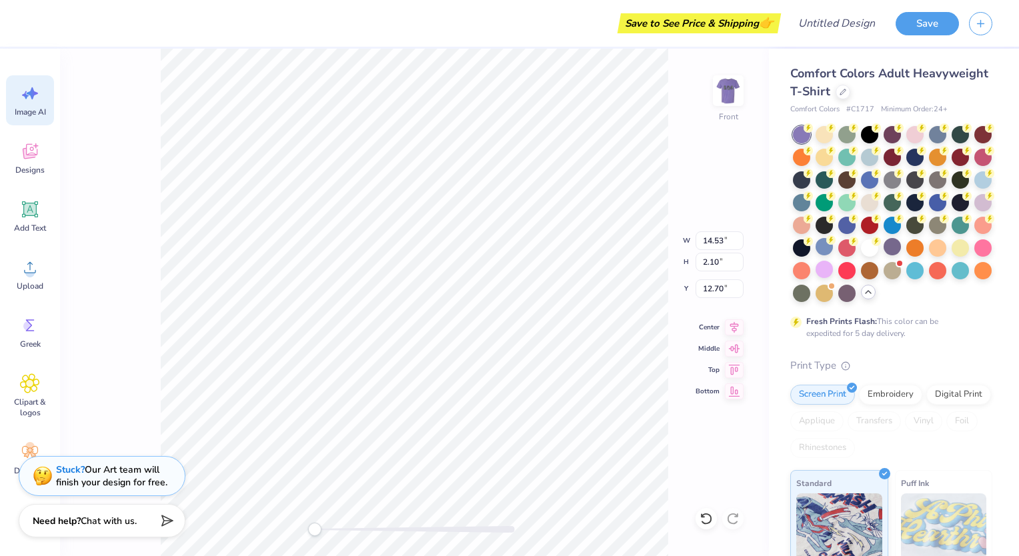
click at [41, 111] on span "Image AI" at bounding box center [30, 112] width 31 height 11
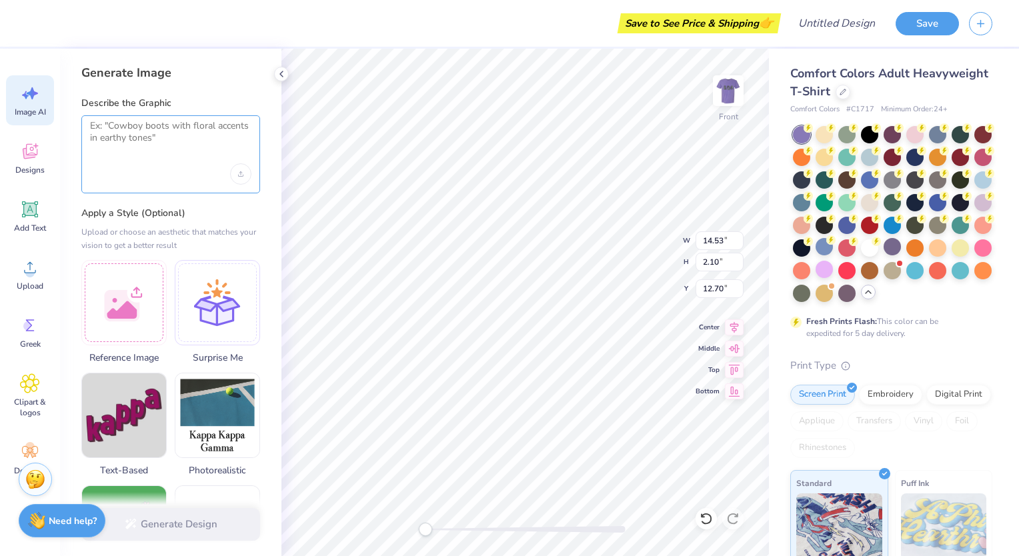
click at [162, 143] on textarea at bounding box center [170, 136] width 161 height 33
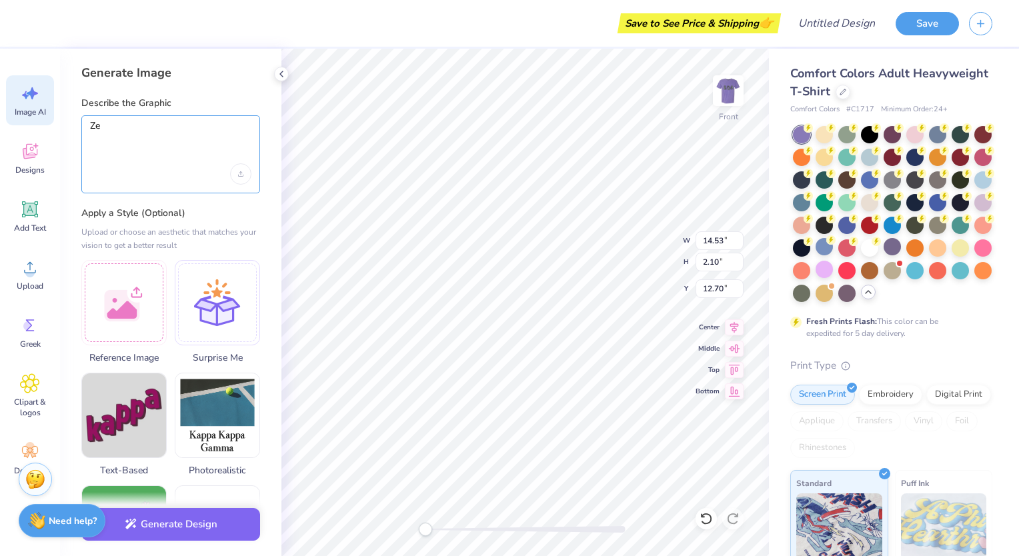
type textarea "Z"
type textarea "Jungle animals dancing"
click at [240, 179] on div "Upload image" at bounding box center [240, 173] width 21 height 21
click at [201, 140] on textarea "Jungle animals dancing" at bounding box center [170, 136] width 161 height 33
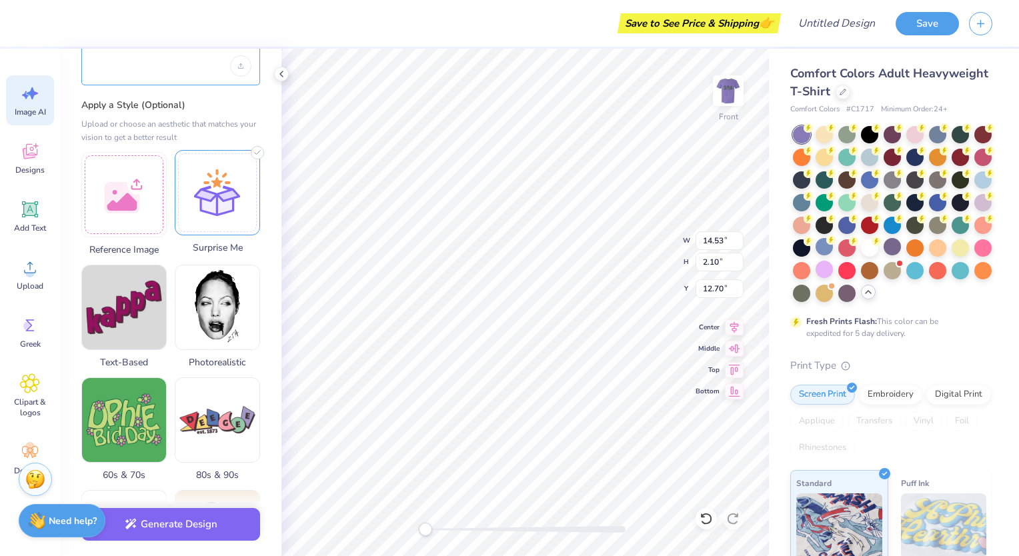
scroll to position [107, 0]
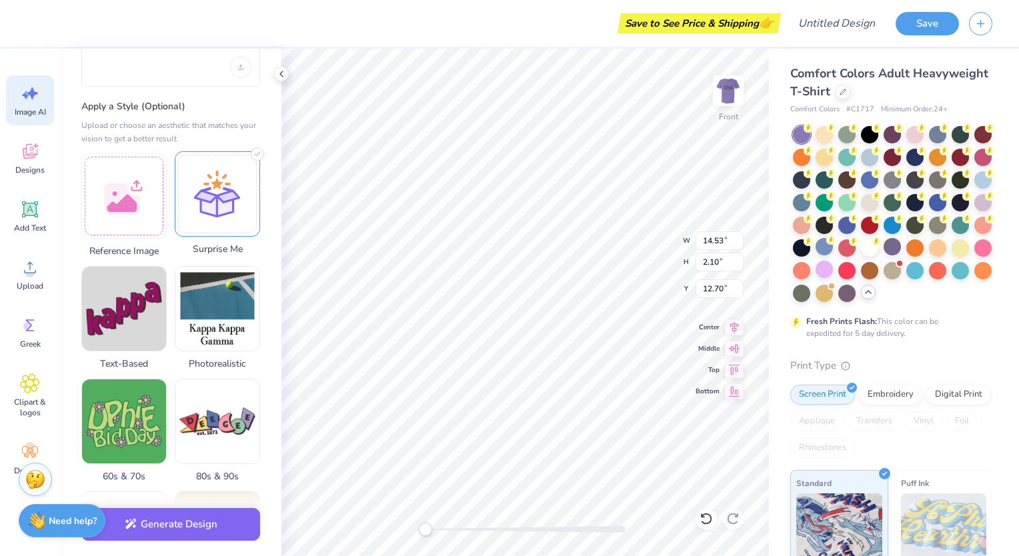
click at [215, 216] on div at bounding box center [217, 193] width 85 height 85
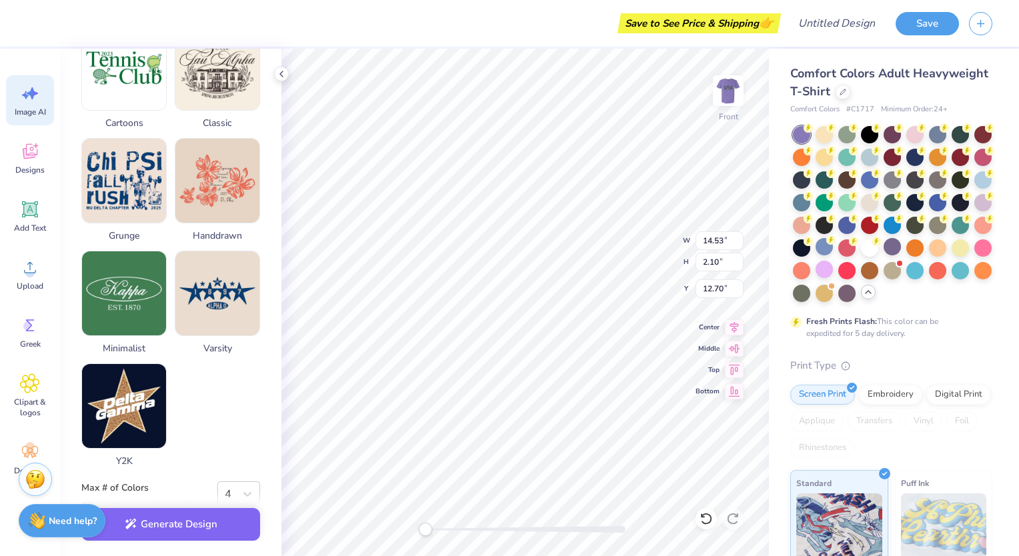
scroll to position [573, 0]
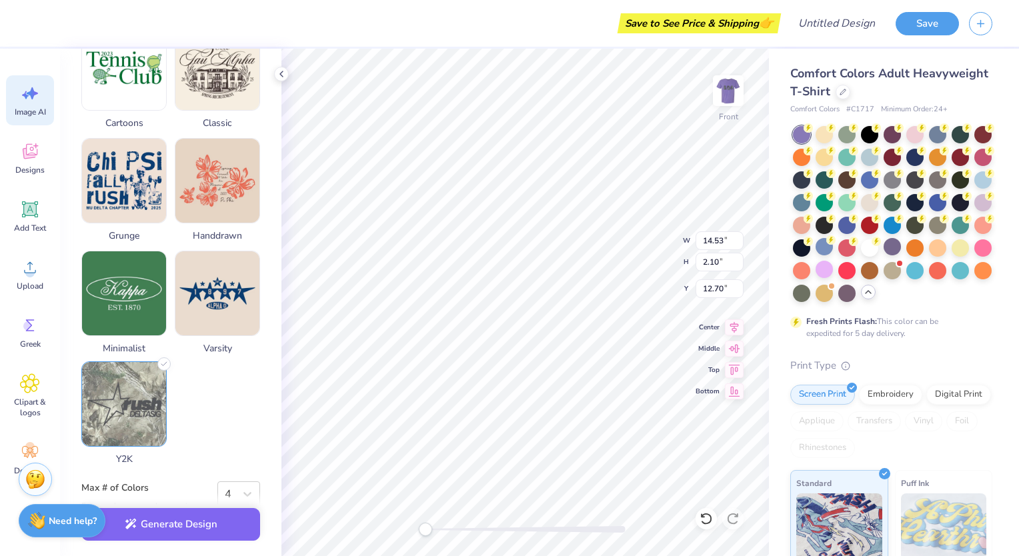
click at [127, 399] on img at bounding box center [124, 404] width 84 height 84
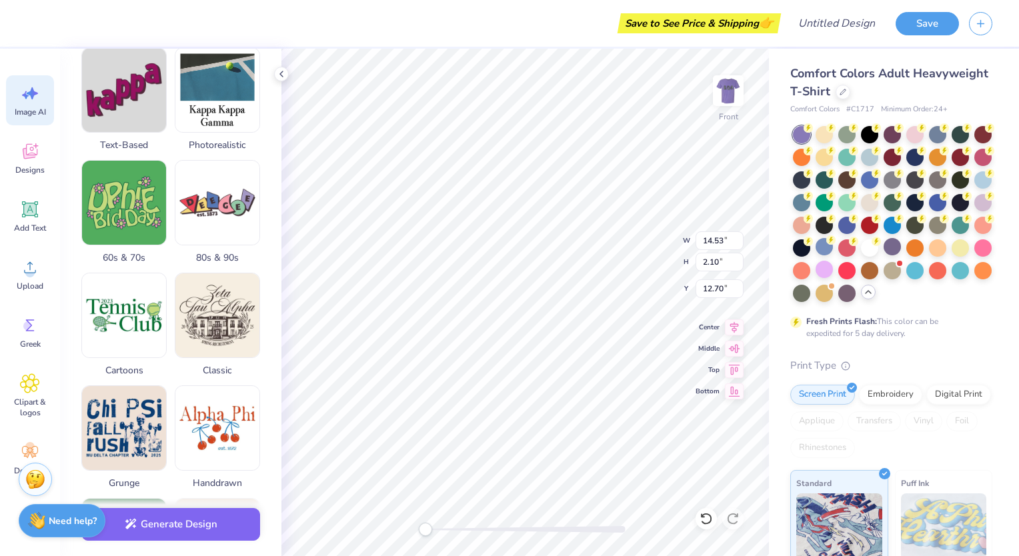
scroll to position [325, 0]
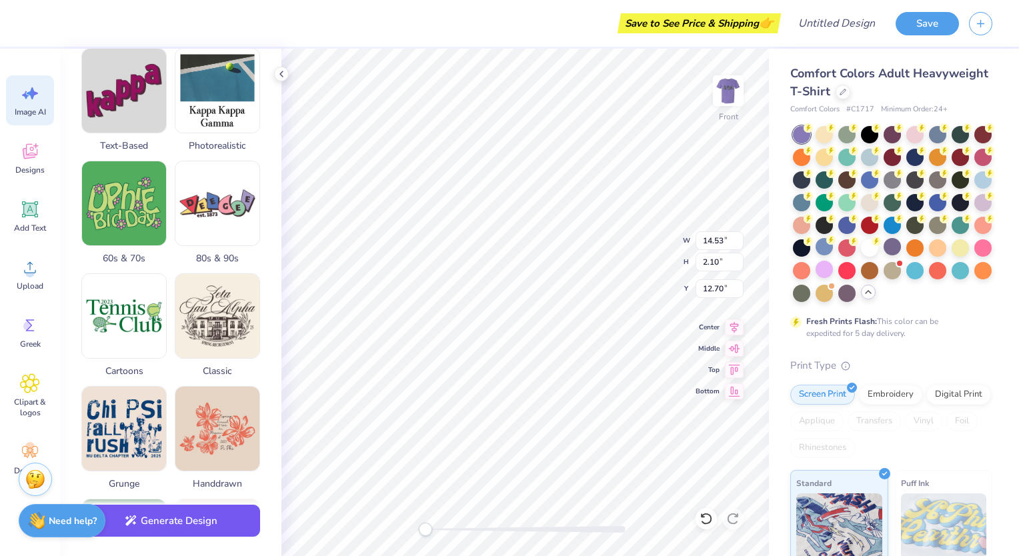
click at [192, 529] on button "Generate Design" at bounding box center [170, 521] width 179 height 33
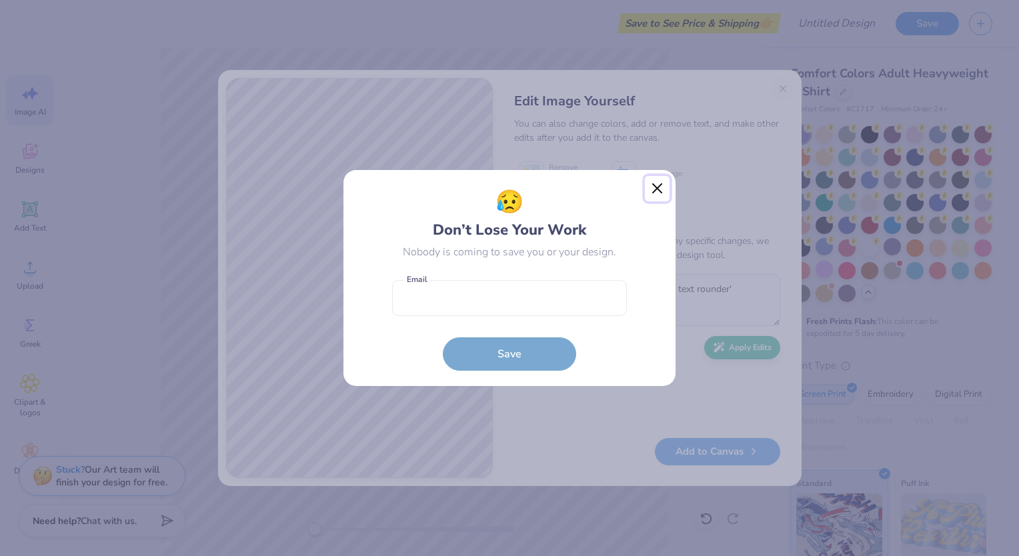
click at [649, 192] on button "Close" at bounding box center [657, 188] width 25 height 25
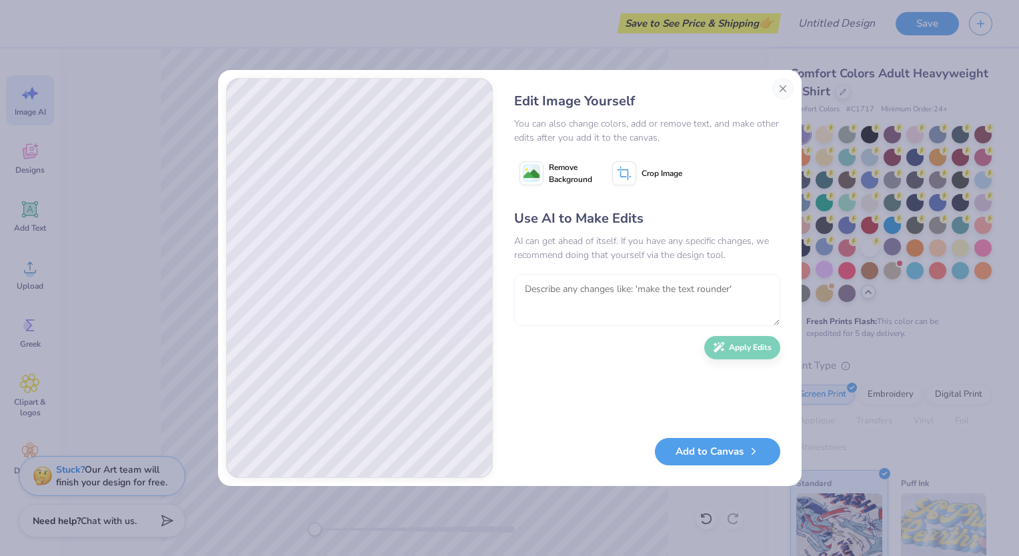
click at [576, 292] on textarea at bounding box center [647, 300] width 266 height 52
type textarea "please make the bird into a peacock instead"
click at [745, 351] on button "Apply Edits" at bounding box center [743, 344] width 76 height 23
